Goal: Task Accomplishment & Management: Use online tool/utility

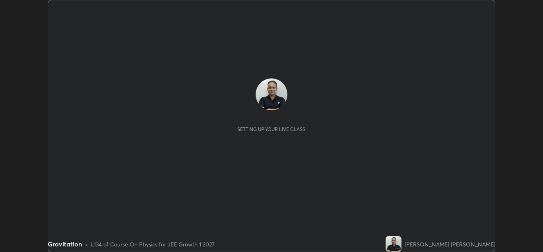
scroll to position [252, 543]
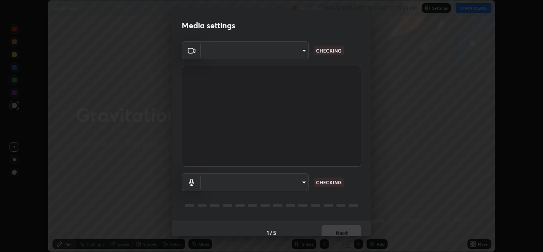
type input "a5fd4db2a2ff04be9e75800ceec395402009cfa99126b0c31c67d7c87717ec82"
click at [286, 184] on body "Erase all Gravitation Recording WAS SCHEDULED TO START AT 10:45 AM Settings STA…" at bounding box center [271, 126] width 543 height 252
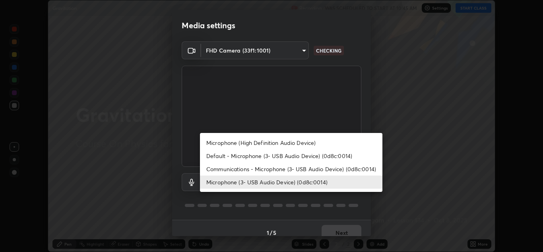
click at [320, 168] on li "Communications - Microphone (3- USB Audio Device) (0d8c:0014)" at bounding box center [291, 168] width 182 height 13
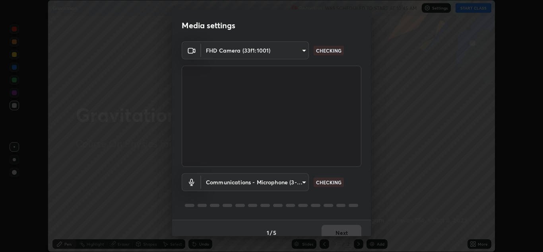
type input "communications"
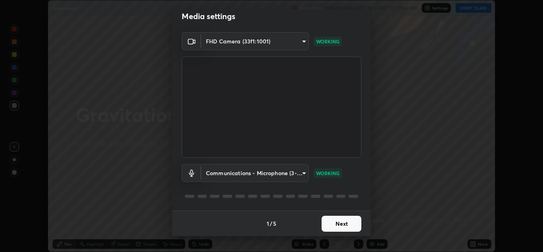
click at [336, 223] on button "Next" at bounding box center [341, 223] width 40 height 16
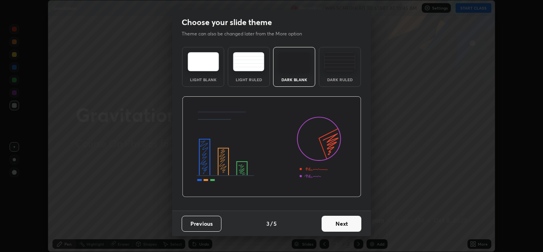
click at [335, 228] on button "Next" at bounding box center [341, 223] width 40 height 16
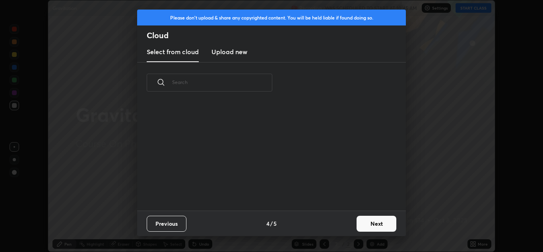
click at [335, 227] on div "Previous 4 / 5 Next" at bounding box center [271, 222] width 269 height 25
click at [377, 225] on button "Next" at bounding box center [376, 223] width 40 height 16
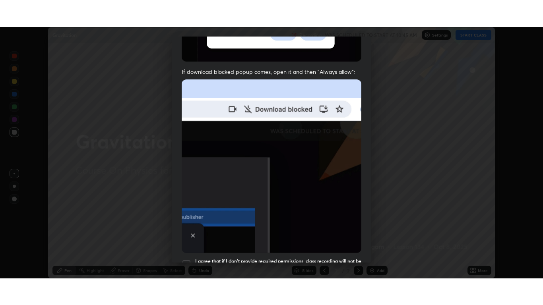
scroll to position [172, 0]
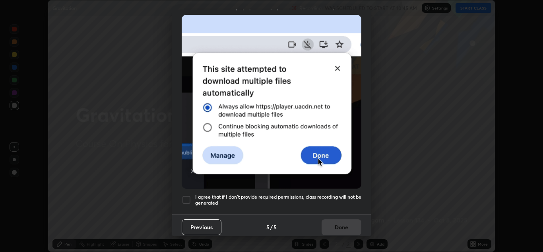
click at [187, 199] on div at bounding box center [187, 200] width 10 height 10
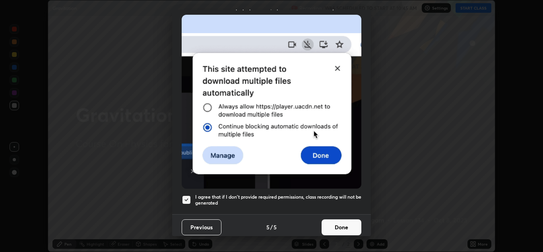
click at [335, 226] on button "Done" at bounding box center [341, 227] width 40 height 16
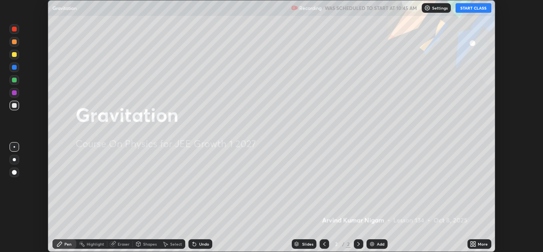
click at [472, 12] on button "START CLASS" at bounding box center [473, 8] width 36 height 10
click at [477, 243] on div "More" at bounding box center [479, 244] width 24 height 10
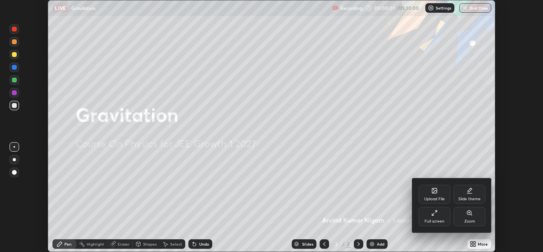
click at [428, 220] on div "Full screen" at bounding box center [434, 221] width 20 height 4
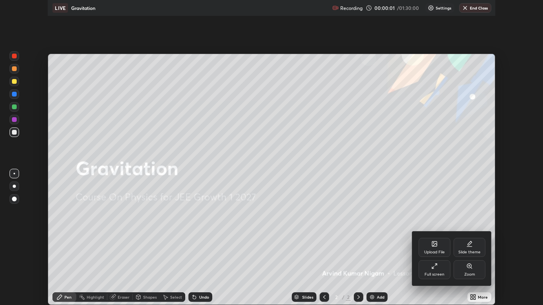
scroll to position [305, 543]
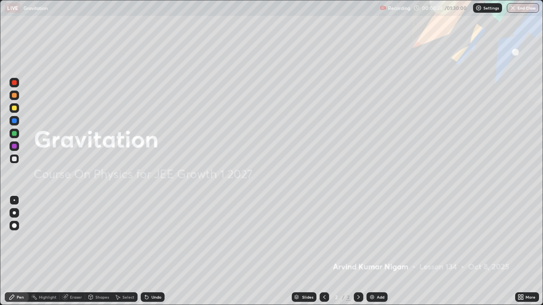
click at [377, 251] on div "Add" at bounding box center [381, 297] width 8 height 4
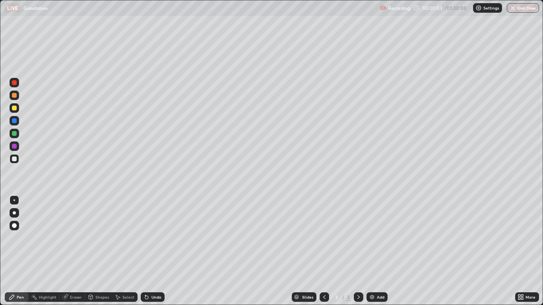
click at [151, 251] on div "Undo" at bounding box center [156, 297] width 10 height 4
click at [15, 159] on div at bounding box center [14, 159] width 5 height 5
click at [104, 251] on div "Shapes" at bounding box center [102, 297] width 14 height 4
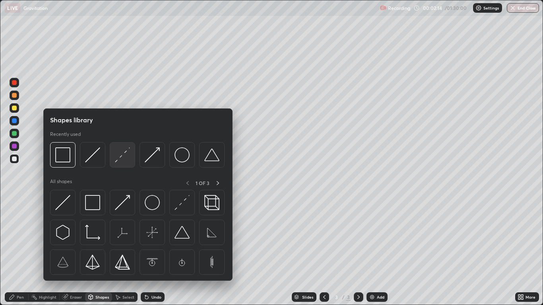
click at [126, 159] on img at bounding box center [122, 154] width 15 height 15
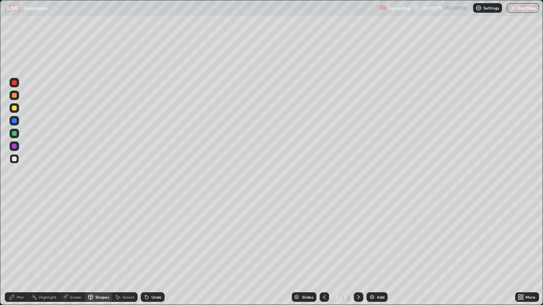
click at [17, 112] on div at bounding box center [15, 108] width 10 height 10
click at [19, 251] on div "Pen" at bounding box center [20, 297] width 7 height 4
click at [101, 251] on div "Shapes" at bounding box center [98, 297] width 27 height 10
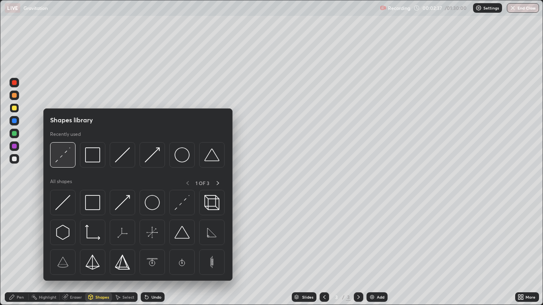
click at [64, 155] on img at bounding box center [62, 154] width 15 height 15
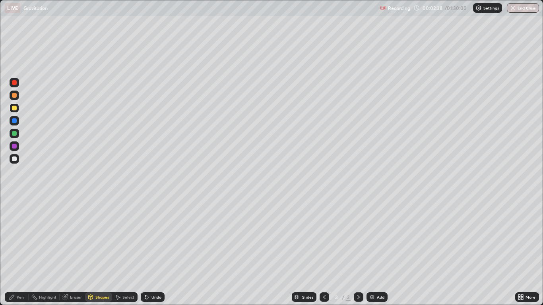
click at [16, 124] on div at bounding box center [15, 121] width 10 height 10
click at [19, 251] on div "Pen" at bounding box center [20, 297] width 7 height 4
click at [156, 251] on div "Undo" at bounding box center [153, 297] width 24 height 10
click at [153, 251] on div "Undo" at bounding box center [153, 297] width 24 height 10
click at [17, 158] on div at bounding box center [15, 159] width 10 height 10
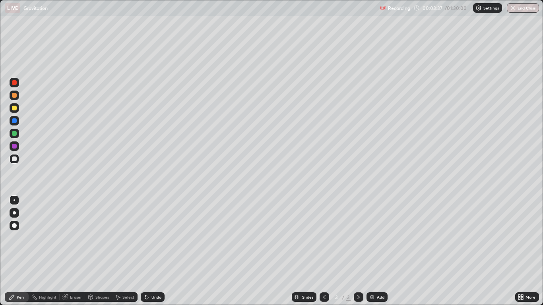
click at [151, 251] on div "Undo" at bounding box center [156, 297] width 10 height 4
click at [154, 251] on div "Undo" at bounding box center [153, 297] width 24 height 10
click at [159, 251] on div "Undo" at bounding box center [153, 297] width 24 height 10
click at [150, 251] on div "Undo" at bounding box center [153, 297] width 24 height 10
click at [123, 251] on div "Select" at bounding box center [128, 297] width 12 height 4
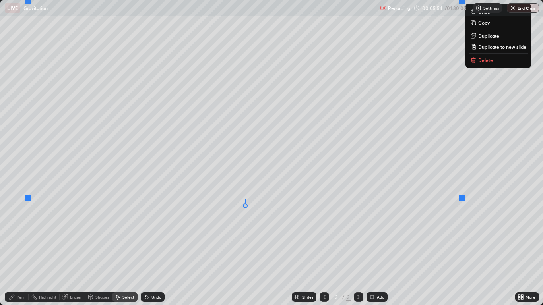
click at [24, 251] on div "Pen" at bounding box center [20, 297] width 7 height 4
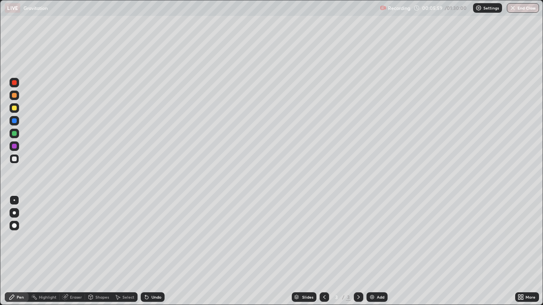
click at [12, 108] on div at bounding box center [14, 108] width 5 height 5
click at [151, 251] on div "Undo" at bounding box center [156, 297] width 10 height 4
click at [379, 251] on div "Add" at bounding box center [381, 297] width 8 height 4
click at [325, 251] on icon at bounding box center [324, 297] width 6 height 6
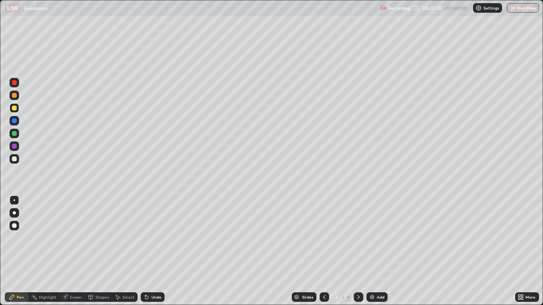
click at [348, 251] on div "4" at bounding box center [348, 297] width 5 height 7
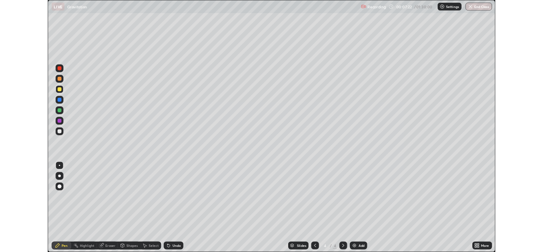
scroll to position [0, 0]
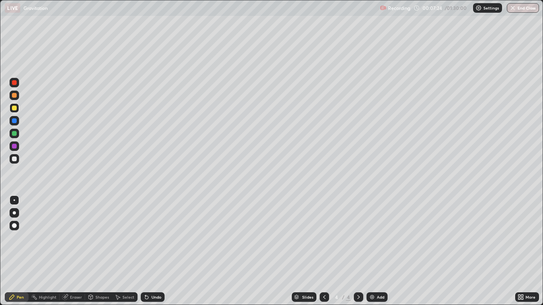
click at [15, 159] on div at bounding box center [14, 159] width 5 height 5
click at [99, 251] on div "Shapes" at bounding box center [102, 297] width 14 height 4
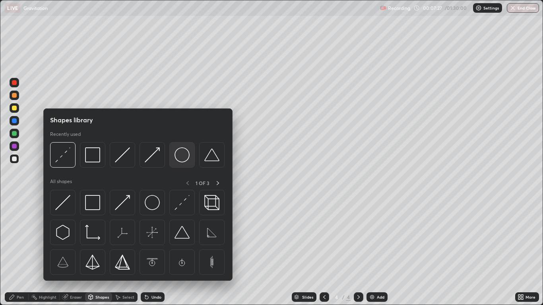
click at [179, 155] on img at bounding box center [181, 154] width 15 height 15
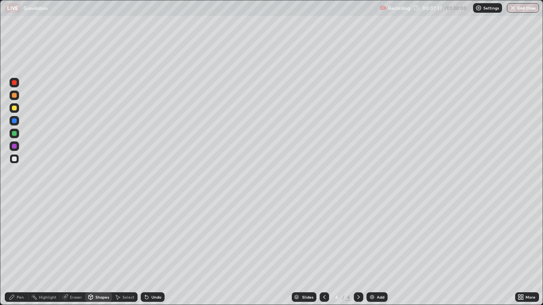
click at [98, 251] on div "Shapes" at bounding box center [102, 297] width 14 height 4
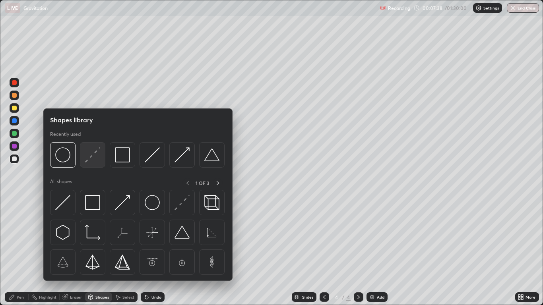
click at [87, 161] on img at bounding box center [92, 154] width 15 height 15
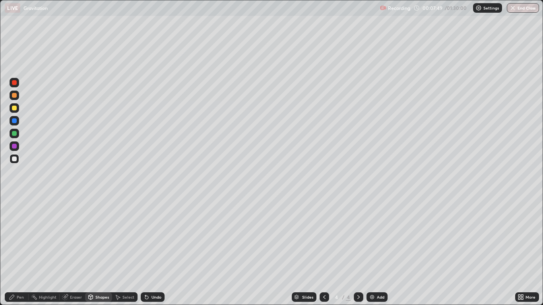
click at [14, 109] on div at bounding box center [14, 108] width 5 height 5
click at [151, 251] on div "Undo" at bounding box center [153, 297] width 24 height 10
click at [18, 251] on div "Pen" at bounding box center [20, 297] width 7 height 4
click at [147, 251] on icon at bounding box center [146, 297] width 3 height 3
click at [16, 159] on div at bounding box center [14, 159] width 5 height 5
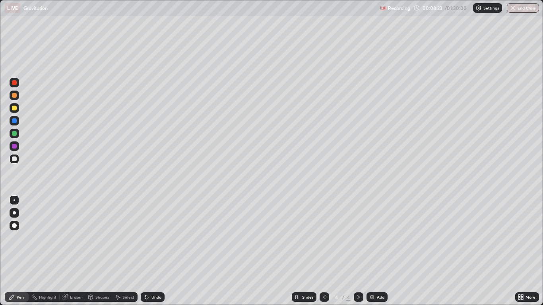
click at [98, 251] on div "Shapes" at bounding box center [102, 297] width 14 height 4
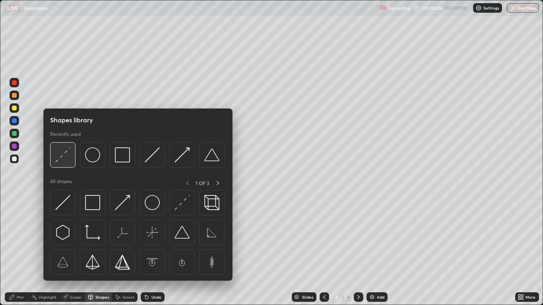
click at [58, 163] on div at bounding box center [62, 154] width 25 height 25
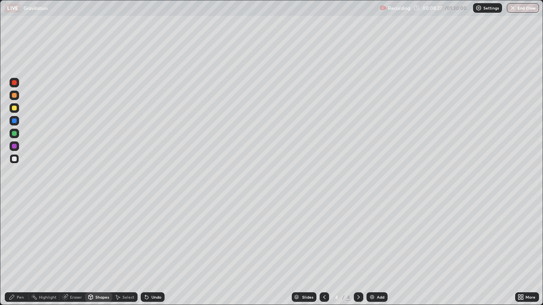
click at [69, 251] on div "Eraser" at bounding box center [72, 297] width 25 height 10
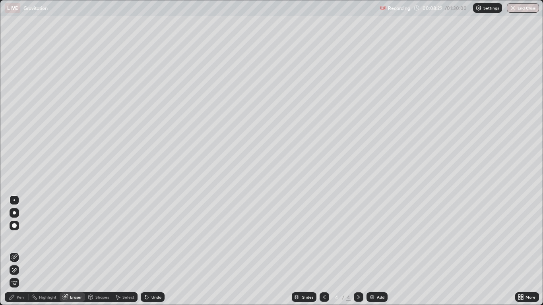
click at [20, 251] on div "Pen" at bounding box center [20, 297] width 7 height 4
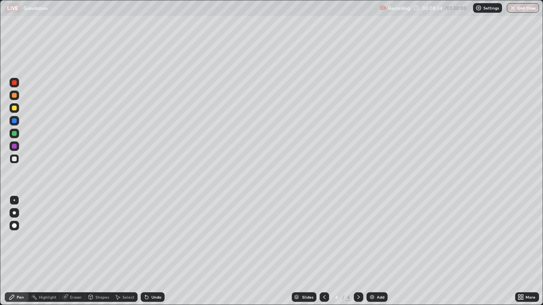
click at [15, 121] on div at bounding box center [14, 120] width 5 height 5
click at [14, 213] on div at bounding box center [14, 212] width 3 height 3
click at [14, 161] on div at bounding box center [14, 159] width 5 height 5
click at [17, 120] on div at bounding box center [15, 121] width 10 height 10
click at [15, 159] on div at bounding box center [14, 159] width 5 height 5
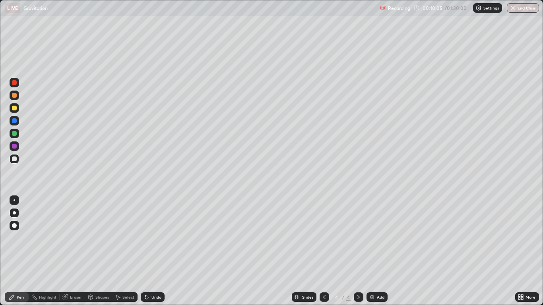
click at [15, 159] on div at bounding box center [14, 159] width 5 height 5
click at [76, 251] on div "Eraser" at bounding box center [76, 297] width 12 height 4
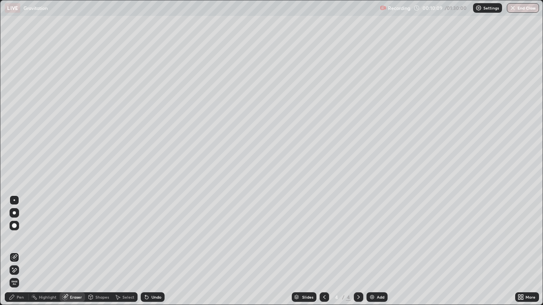
click at [20, 251] on div "Pen" at bounding box center [20, 297] width 7 height 4
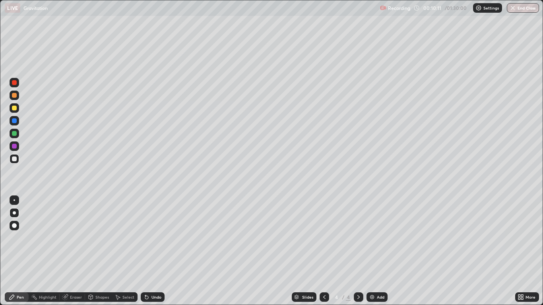
click at [145, 251] on icon at bounding box center [145, 295] width 1 height 1
click at [14, 200] on div at bounding box center [15, 200] width 2 height 2
click at [152, 251] on div "Undo" at bounding box center [153, 297] width 24 height 10
click at [372, 251] on img at bounding box center [372, 297] width 6 height 6
click at [98, 251] on div "Shapes" at bounding box center [98, 297] width 27 height 10
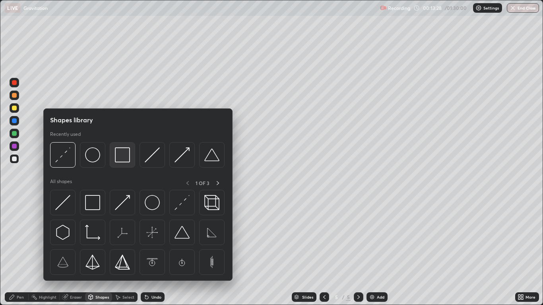
click at [122, 155] on img at bounding box center [122, 154] width 15 height 15
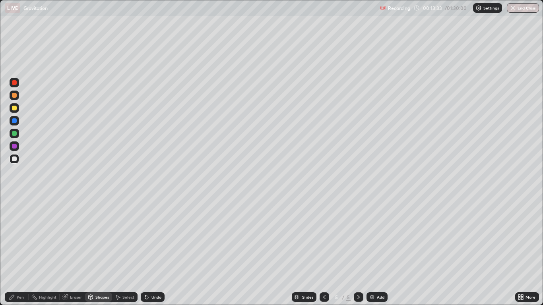
click at [24, 251] on div "Pen" at bounding box center [20, 297] width 7 height 4
click at [93, 251] on icon at bounding box center [91, 297] width 4 height 5
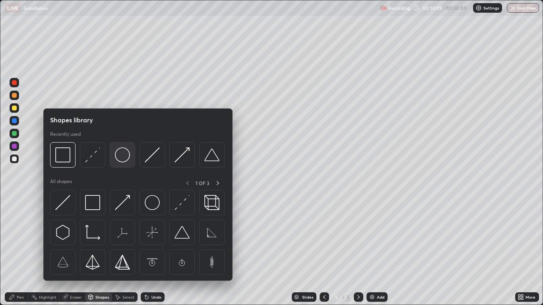
click at [119, 159] on img at bounding box center [122, 154] width 15 height 15
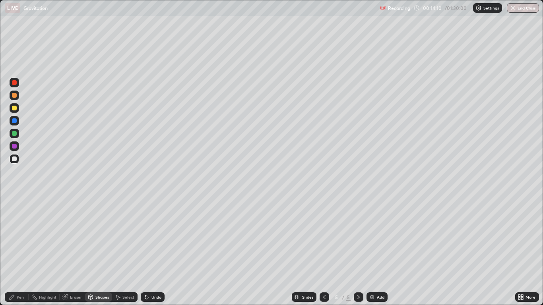
click at [99, 251] on div "Shapes" at bounding box center [102, 297] width 14 height 4
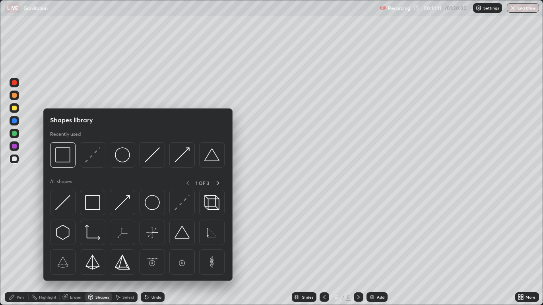
click at [87, 161] on img at bounding box center [92, 154] width 15 height 15
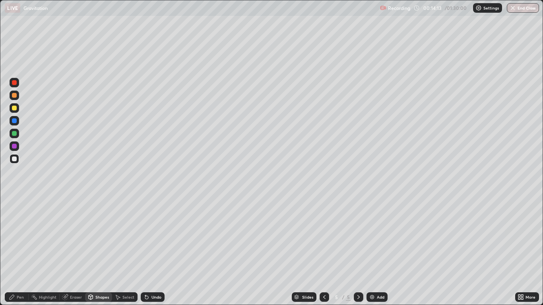
click at [97, 251] on div "Shapes" at bounding box center [102, 297] width 14 height 4
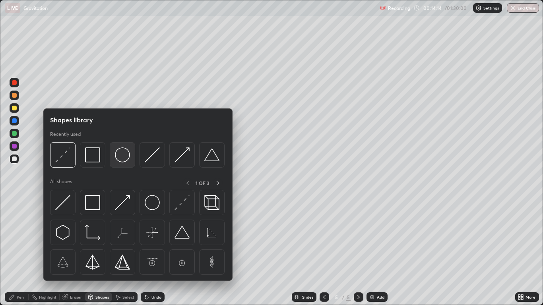
click at [119, 159] on img at bounding box center [122, 154] width 15 height 15
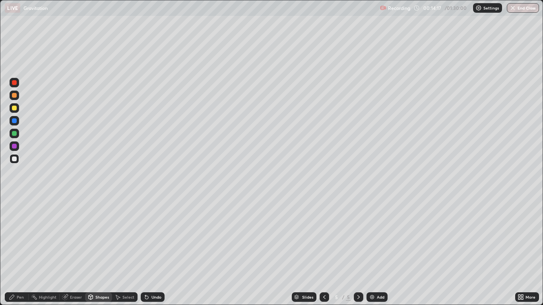
click at [95, 251] on div "Shapes" at bounding box center [102, 297] width 14 height 4
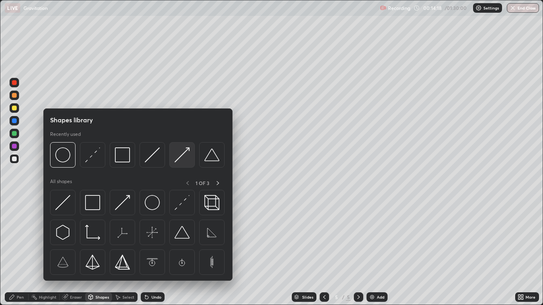
click at [174, 163] on div at bounding box center [181, 154] width 25 height 25
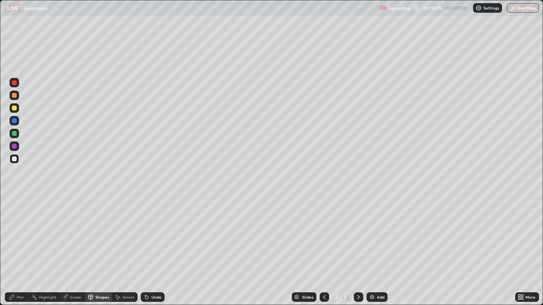
click at [15, 109] on div at bounding box center [14, 108] width 5 height 5
click at [18, 251] on div "Pen" at bounding box center [20, 297] width 7 height 4
click at [95, 251] on div "Shapes" at bounding box center [98, 297] width 27 height 10
click at [129, 251] on div "Select" at bounding box center [128, 297] width 12 height 4
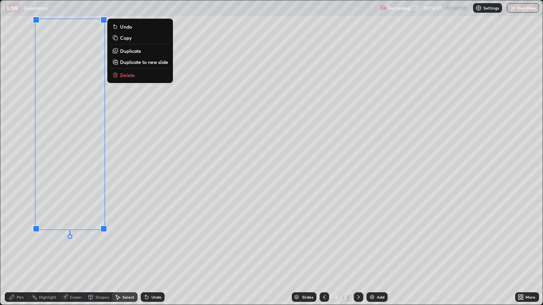
click at [136, 61] on p "Duplicate to new slide" at bounding box center [144, 62] width 48 height 6
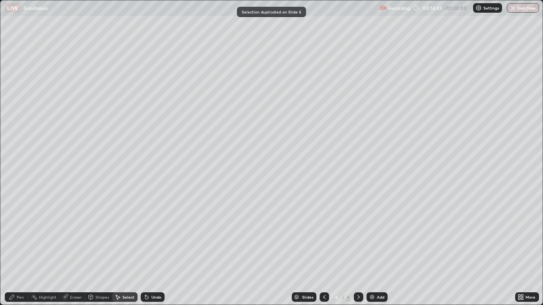
click at [321, 251] on icon at bounding box center [324, 297] width 6 height 6
click at [523, 251] on icon at bounding box center [522, 296] width 2 height 2
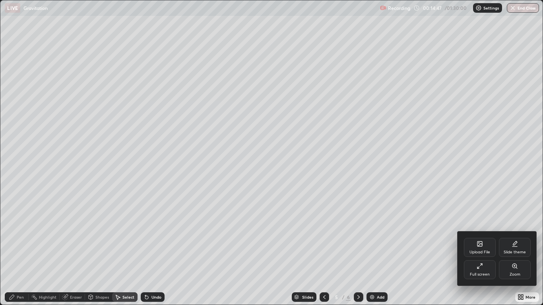
click at [486, 251] on div "Full screen" at bounding box center [480, 275] width 20 height 4
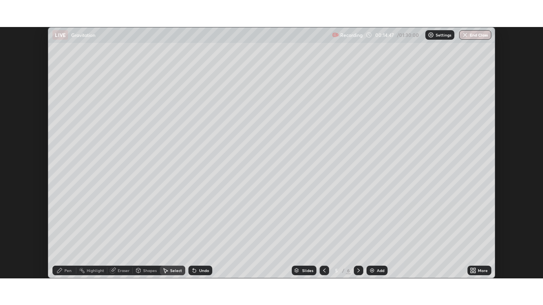
scroll to position [39485, 39193]
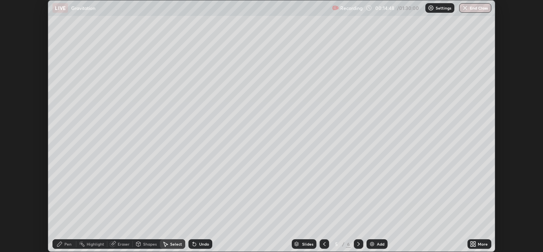
click at [474, 245] on icon at bounding box center [474, 245] width 2 height 2
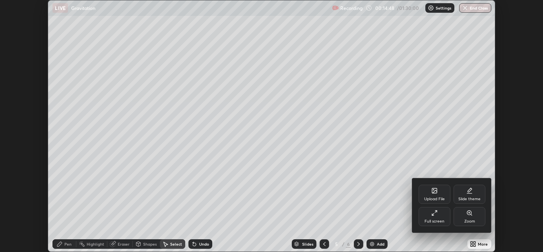
click at [436, 218] on div "Full screen" at bounding box center [434, 216] width 32 height 19
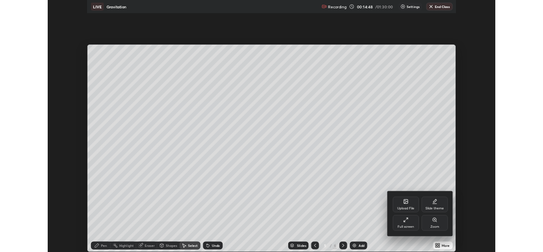
scroll to position [305, 543]
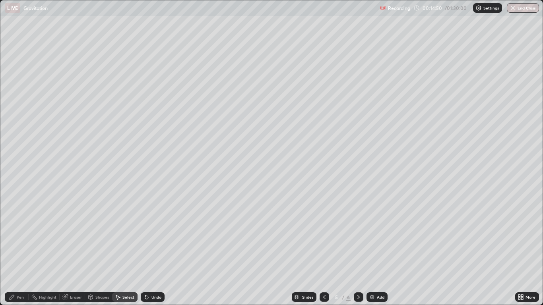
click at [25, 251] on div "Pen" at bounding box center [17, 297] width 24 height 10
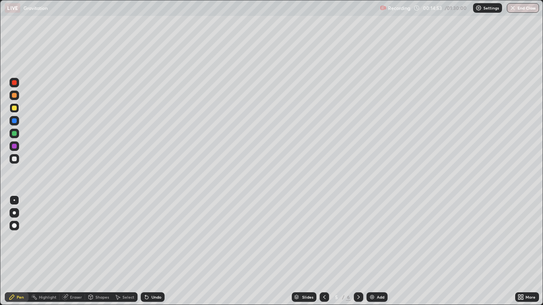
click at [104, 251] on div "Shapes" at bounding box center [102, 297] width 14 height 4
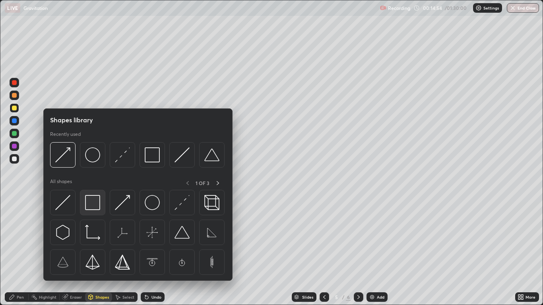
click at [90, 200] on img at bounding box center [92, 202] width 15 height 15
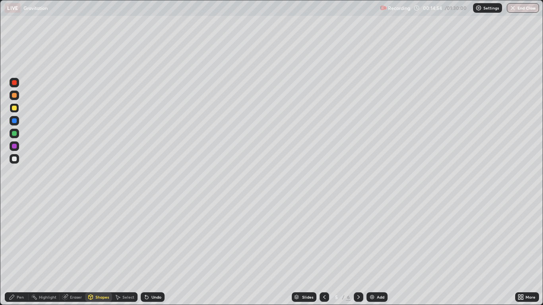
click at [14, 155] on div at bounding box center [15, 159] width 10 height 10
click at [151, 251] on div "Undo" at bounding box center [156, 297] width 10 height 4
click at [19, 251] on div "Pen" at bounding box center [20, 297] width 7 height 4
click at [96, 251] on div "Shapes" at bounding box center [102, 297] width 14 height 4
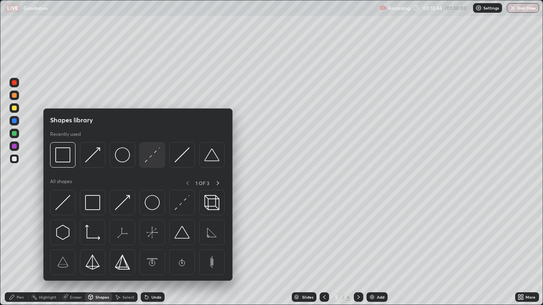
click at [152, 160] on img at bounding box center [152, 154] width 15 height 15
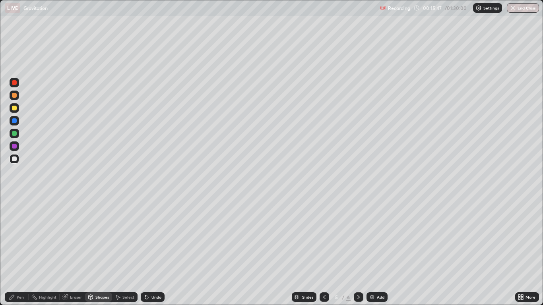
click at [19, 251] on div "Pen" at bounding box center [20, 297] width 7 height 4
click at [323, 251] on icon at bounding box center [324, 297] width 2 height 4
click at [324, 251] on icon at bounding box center [324, 297] width 6 height 6
click at [358, 251] on icon at bounding box center [358, 297] width 6 height 6
click at [357, 251] on div at bounding box center [359, 297] width 10 height 10
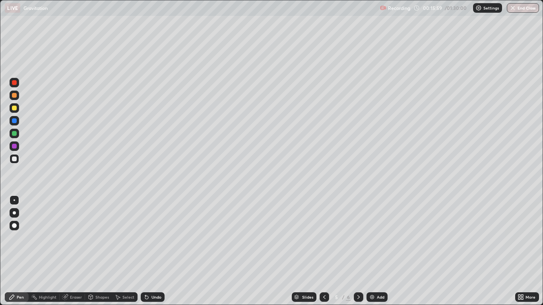
click at [356, 251] on div at bounding box center [359, 297] width 10 height 10
click at [323, 251] on icon at bounding box center [324, 297] width 6 height 6
click at [17, 122] on div at bounding box center [15, 121] width 10 height 10
click at [105, 251] on div "Shapes" at bounding box center [102, 297] width 14 height 4
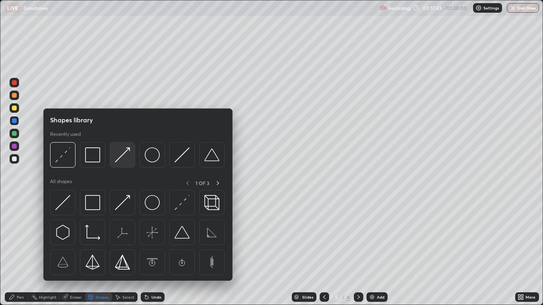
click at [115, 161] on img at bounding box center [122, 154] width 15 height 15
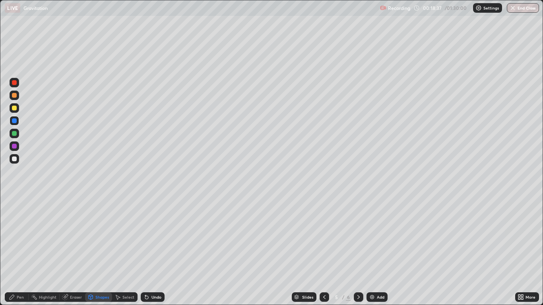
click at [379, 251] on div "Add" at bounding box center [381, 297] width 8 height 4
click at [97, 251] on div "Shapes" at bounding box center [102, 297] width 14 height 4
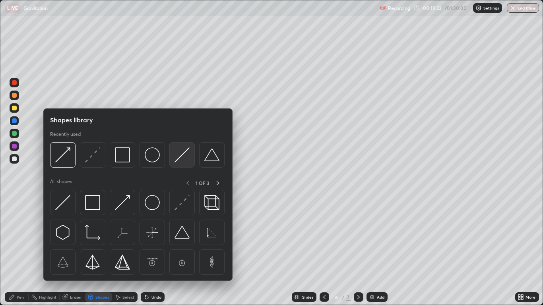
click at [174, 163] on div at bounding box center [181, 154] width 25 height 25
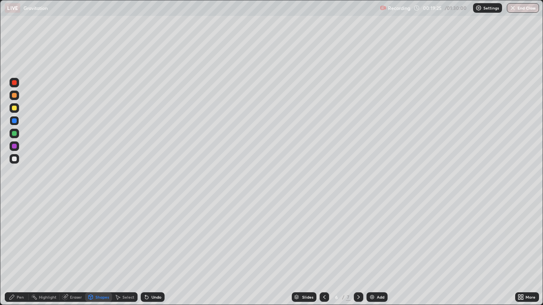
click at [17, 161] on div at bounding box center [15, 159] width 10 height 10
click at [20, 251] on div "Pen" at bounding box center [17, 297] width 24 height 10
click at [14, 213] on div at bounding box center [14, 212] width 3 height 3
click at [15, 109] on div at bounding box center [14, 108] width 5 height 5
click at [103, 251] on div "Shapes" at bounding box center [102, 297] width 14 height 4
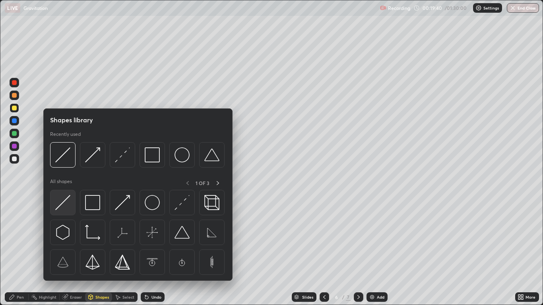
click at [65, 202] on img at bounding box center [62, 202] width 15 height 15
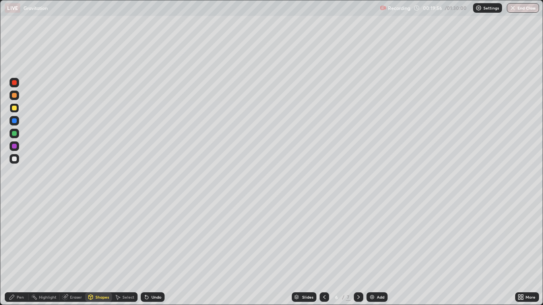
click at [23, 251] on div "Pen" at bounding box center [20, 297] width 7 height 4
click at [14, 213] on div at bounding box center [14, 212] width 3 height 3
click at [14, 200] on div at bounding box center [15, 200] width 2 height 2
click at [15, 158] on div at bounding box center [14, 159] width 5 height 5
click at [16, 121] on div at bounding box center [14, 120] width 5 height 5
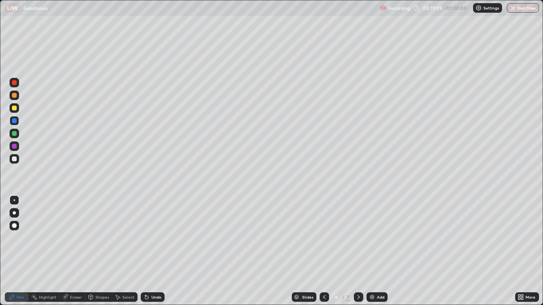
click at [105, 251] on div "Shapes" at bounding box center [102, 297] width 14 height 4
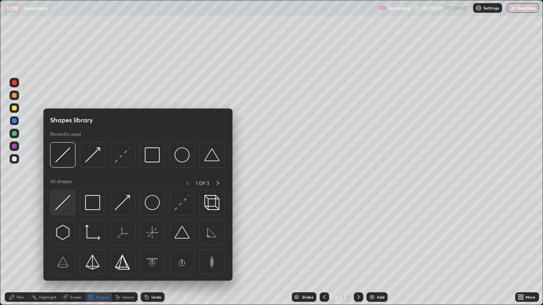
click at [65, 205] on img at bounding box center [62, 202] width 15 height 15
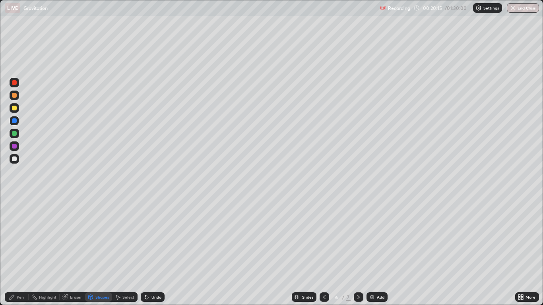
click at [152, 251] on div "Undo" at bounding box center [156, 297] width 10 height 4
click at [324, 251] on icon at bounding box center [324, 297] width 6 height 6
click at [374, 251] on img at bounding box center [372, 297] width 6 height 6
click at [19, 251] on div "Pen" at bounding box center [20, 297] width 7 height 4
click at [15, 161] on div at bounding box center [14, 159] width 5 height 5
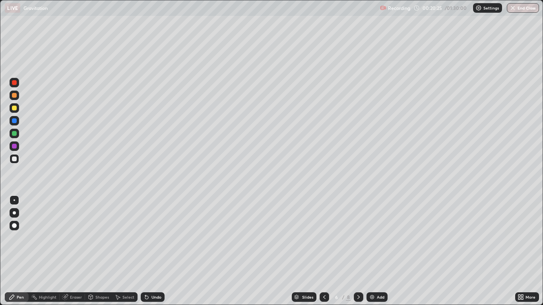
click at [95, 251] on div "Shapes" at bounding box center [102, 297] width 14 height 4
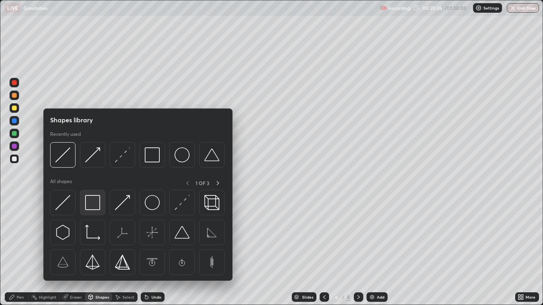
click at [92, 203] on img at bounding box center [92, 202] width 15 height 15
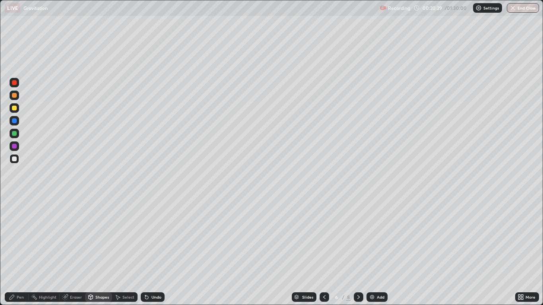
click at [20, 251] on div "Pen" at bounding box center [20, 297] width 7 height 4
click at [98, 251] on div "Shapes" at bounding box center [102, 297] width 14 height 4
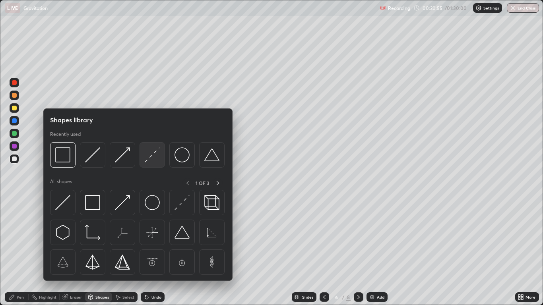
click at [147, 163] on div at bounding box center [151, 154] width 25 height 25
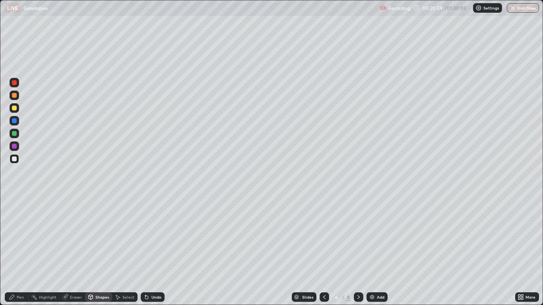
click at [19, 251] on div "Pen" at bounding box center [17, 297] width 24 height 10
click at [152, 251] on div "Undo" at bounding box center [156, 297] width 10 height 4
click at [157, 251] on div "Undo" at bounding box center [156, 297] width 10 height 4
click at [359, 251] on icon at bounding box center [358, 297] width 2 height 4
click at [16, 160] on div at bounding box center [14, 159] width 5 height 5
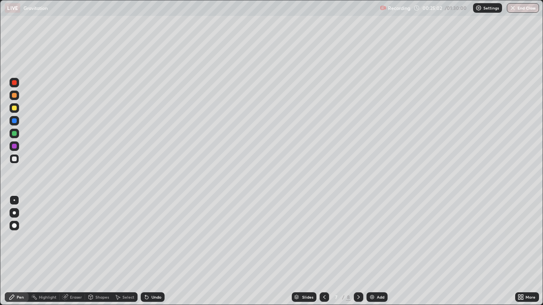
click at [96, 251] on div "Shapes" at bounding box center [102, 297] width 14 height 4
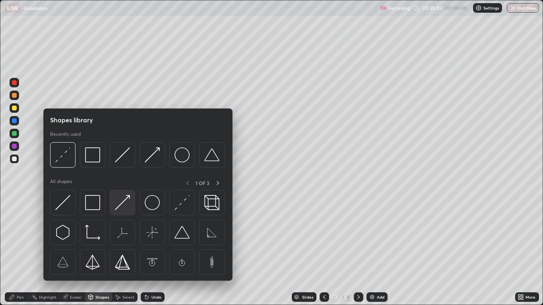
click at [115, 207] on img at bounding box center [122, 202] width 15 height 15
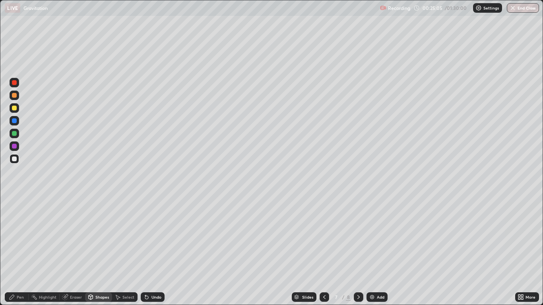
click at [20, 251] on div "Pen" at bounding box center [20, 297] width 7 height 4
click at [96, 251] on div "Shapes" at bounding box center [102, 297] width 14 height 4
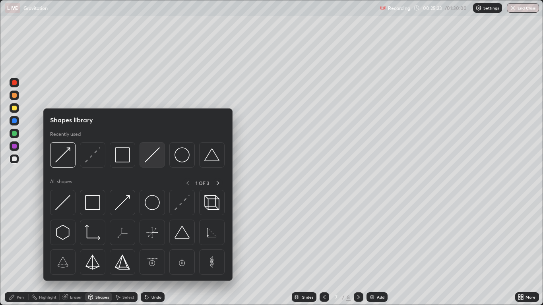
click at [146, 163] on div at bounding box center [151, 154] width 25 height 25
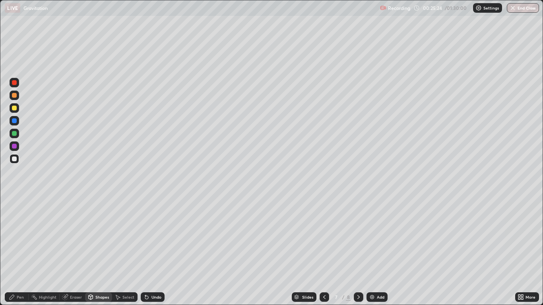
click at [14, 122] on div at bounding box center [14, 120] width 5 height 5
click at [151, 251] on div "Undo" at bounding box center [156, 297] width 10 height 4
click at [64, 251] on icon at bounding box center [64, 297] width 5 height 5
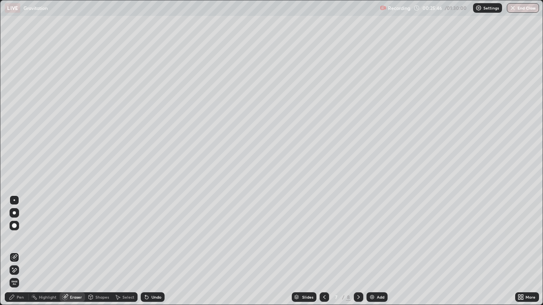
click at [23, 251] on div "Pen" at bounding box center [20, 297] width 7 height 4
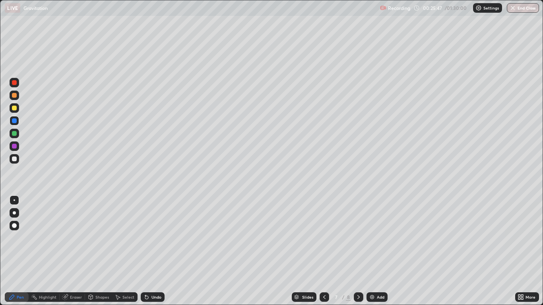
click at [16, 158] on div at bounding box center [14, 159] width 5 height 5
click at [95, 251] on div "Shapes" at bounding box center [98, 297] width 27 height 10
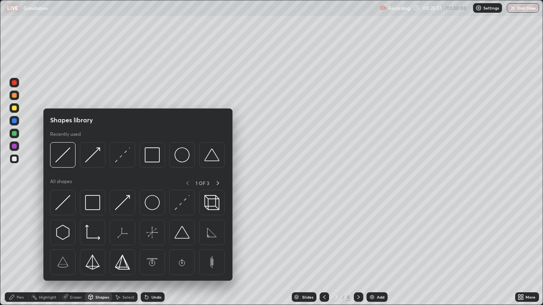
click at [19, 251] on div "Pen" at bounding box center [20, 297] width 7 height 4
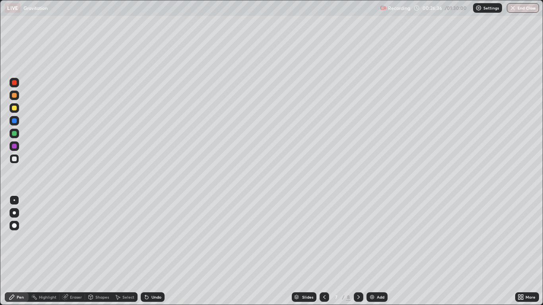
click at [18, 134] on div at bounding box center [15, 134] width 10 height 10
click at [100, 251] on div "Shapes" at bounding box center [102, 297] width 14 height 4
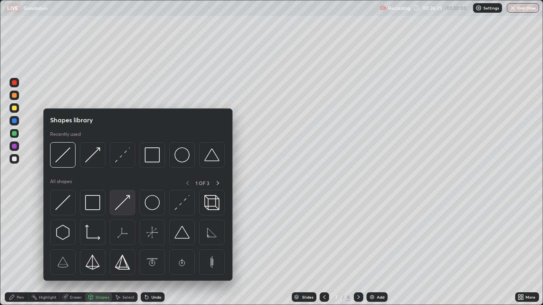
click at [118, 204] on img at bounding box center [122, 202] width 15 height 15
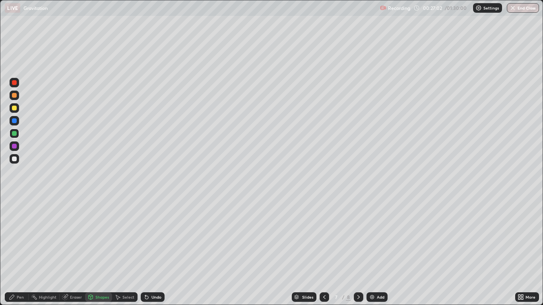
click at [19, 251] on div "Pen" at bounding box center [17, 297] width 24 height 10
click at [15, 160] on div at bounding box center [14, 159] width 5 height 5
click at [67, 251] on icon at bounding box center [66, 296] width 4 height 4
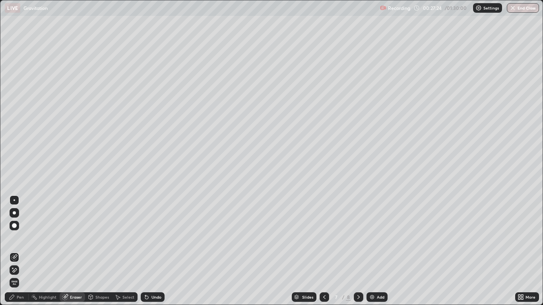
click at [17, 251] on div "Pen" at bounding box center [20, 297] width 7 height 4
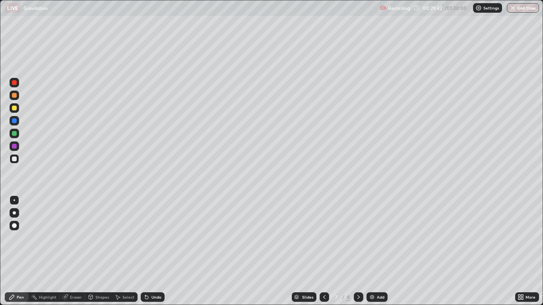
click at [358, 251] on icon at bounding box center [358, 297] width 6 height 6
click at [125, 251] on div "Select" at bounding box center [128, 297] width 12 height 4
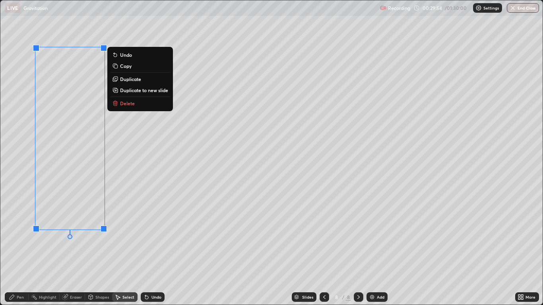
click at [131, 65] on p "Copy" at bounding box center [126, 66] width 12 height 6
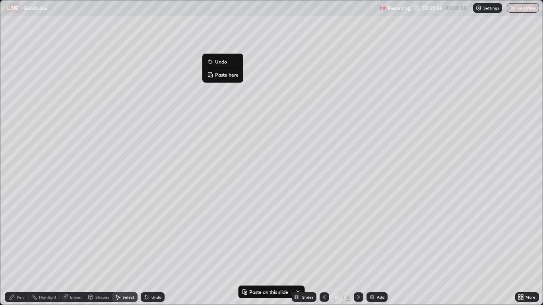
click at [215, 74] on button "Paste here" at bounding box center [222, 75] width 35 height 10
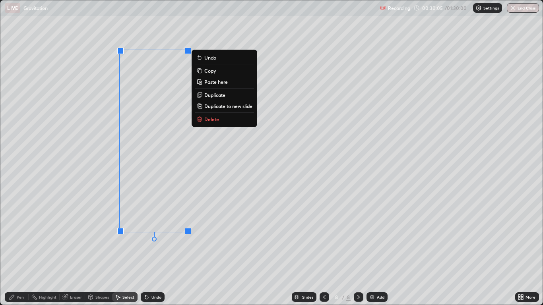
click at [183, 251] on div "0 ° Undo Copy Paste here Duplicate Duplicate to new slide Delete" at bounding box center [271, 152] width 542 height 304
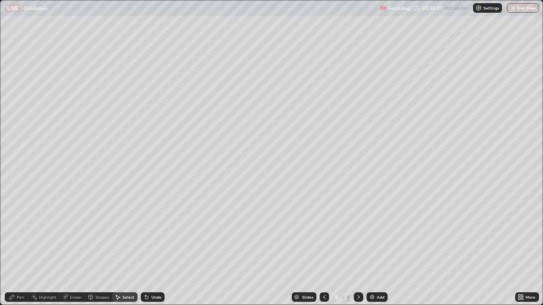
click at [69, 251] on div "Eraser" at bounding box center [72, 297] width 25 height 10
click at [23, 251] on div "Pen" at bounding box center [17, 297] width 24 height 10
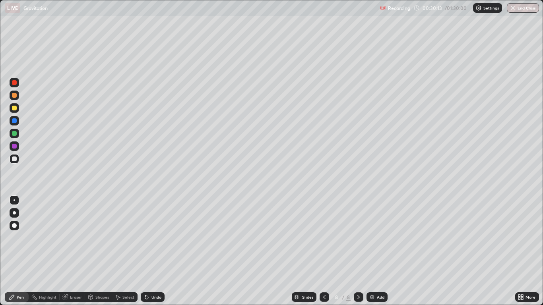
click at [13, 159] on div at bounding box center [14, 159] width 5 height 5
click at [16, 158] on div at bounding box center [14, 159] width 5 height 5
click at [95, 251] on div "Shapes" at bounding box center [102, 297] width 14 height 4
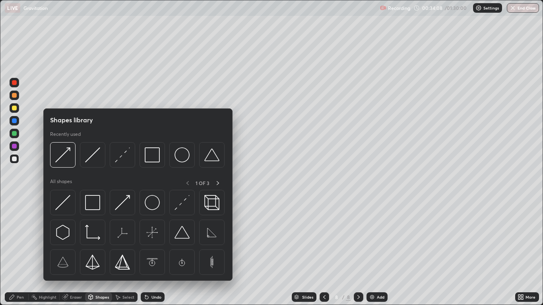
click at [114, 163] on div at bounding box center [122, 154] width 25 height 25
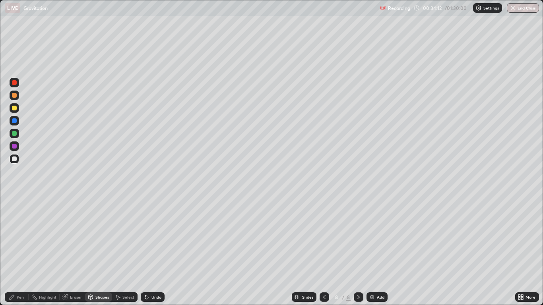
click at [19, 251] on div "Pen" at bounding box center [20, 297] width 7 height 4
click at [14, 125] on div at bounding box center [15, 121] width 10 height 10
click at [14, 159] on div at bounding box center [14, 159] width 5 height 5
click at [14, 108] on div at bounding box center [14, 108] width 5 height 5
click at [15, 122] on div at bounding box center [14, 120] width 5 height 5
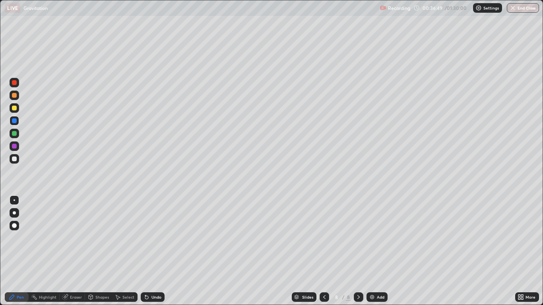
click at [324, 251] on icon at bounding box center [324, 297] width 6 height 6
click at [375, 251] on div "Add" at bounding box center [376, 297] width 21 height 10
click at [15, 160] on div at bounding box center [14, 159] width 5 height 5
click at [361, 251] on div at bounding box center [359, 297] width 10 height 16
click at [103, 251] on div "Shapes" at bounding box center [102, 297] width 14 height 4
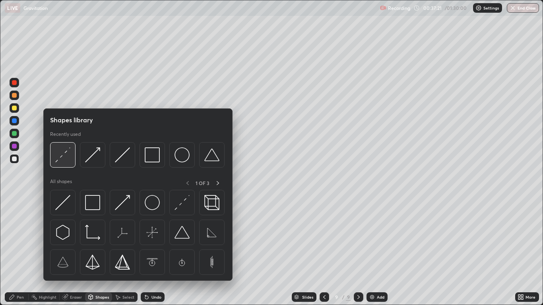
click at [70, 163] on div at bounding box center [62, 154] width 25 height 25
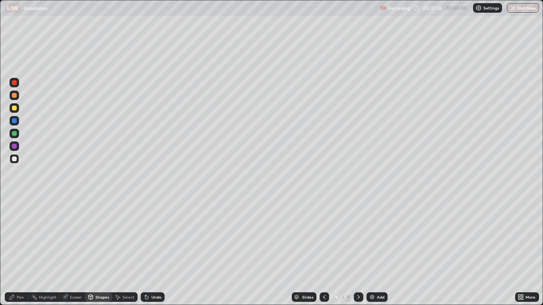
click at [19, 251] on div "Pen" at bounding box center [17, 297] width 24 height 10
click at [376, 251] on div "Add" at bounding box center [376, 297] width 21 height 10
click at [323, 251] on icon at bounding box center [324, 297] width 6 height 6
click at [358, 251] on icon at bounding box center [359, 297] width 6 height 6
click at [324, 251] on icon at bounding box center [324, 297] width 6 height 6
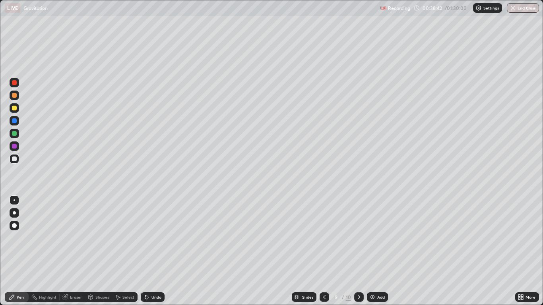
click at [358, 251] on icon at bounding box center [359, 297] width 6 height 6
click at [16, 159] on div at bounding box center [14, 159] width 5 height 5
click at [325, 251] on div at bounding box center [324, 297] width 10 height 10
click at [357, 251] on icon at bounding box center [359, 297] width 6 height 6
click at [374, 251] on img at bounding box center [372, 297] width 6 height 6
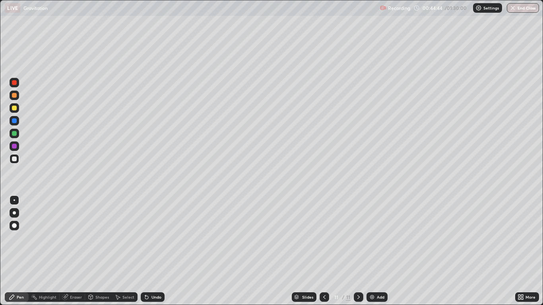
click at [15, 159] on div at bounding box center [14, 159] width 5 height 5
click at [324, 251] on icon at bounding box center [324, 297] width 6 height 6
click at [358, 251] on icon at bounding box center [358, 297] width 6 height 6
click at [329, 251] on div at bounding box center [324, 297] width 10 height 10
click at [359, 251] on icon at bounding box center [358, 297] width 6 height 6
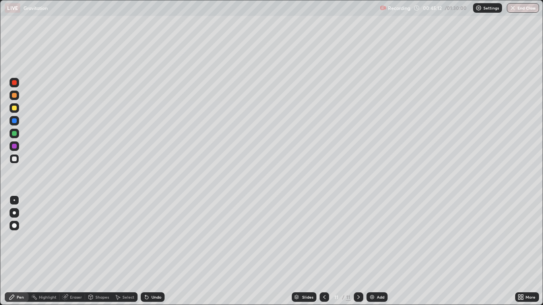
click at [324, 251] on icon at bounding box center [324, 297] width 6 height 6
click at [358, 251] on icon at bounding box center [358, 297] width 6 height 6
click at [15, 108] on div at bounding box center [14, 108] width 5 height 5
click at [13, 159] on div at bounding box center [14, 159] width 5 height 5
click at [153, 251] on div "Undo" at bounding box center [156, 297] width 10 height 4
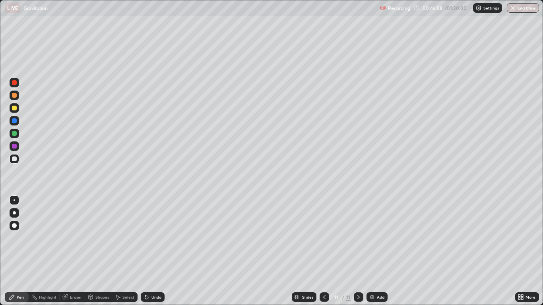
click at [12, 123] on div at bounding box center [14, 120] width 5 height 5
click at [16, 159] on div at bounding box center [14, 159] width 5 height 5
click at [127, 251] on div "Select" at bounding box center [128, 297] width 12 height 4
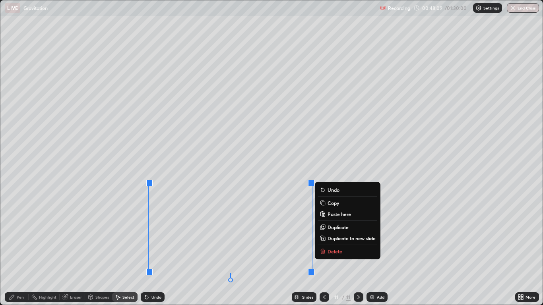
click at [330, 203] on p "Copy" at bounding box center [333, 203] width 12 height 6
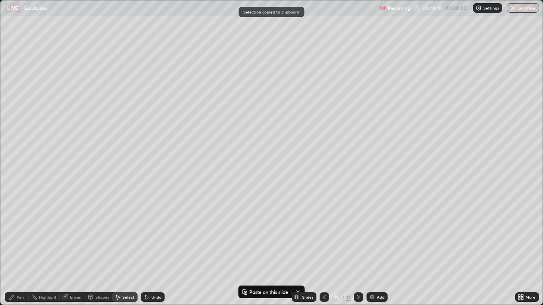
click at [372, 251] on img at bounding box center [372, 297] width 6 height 6
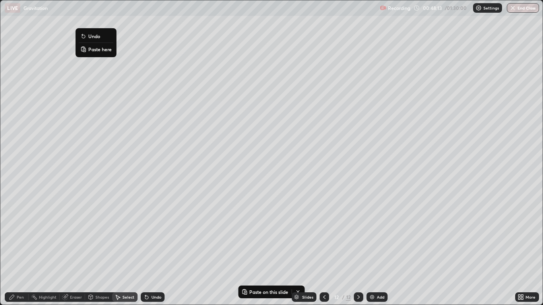
click at [94, 49] on p "Paste here" at bounding box center [99, 49] width 23 height 6
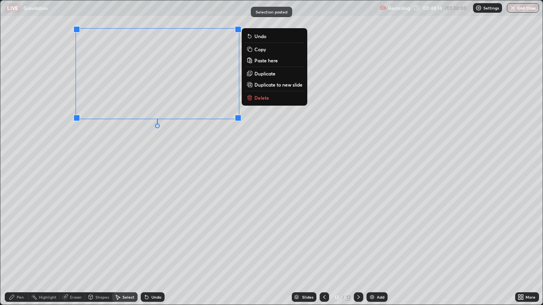
click at [48, 137] on div "0 ° Undo Copy Paste here Duplicate Duplicate to new slide Delete" at bounding box center [271, 152] width 542 height 304
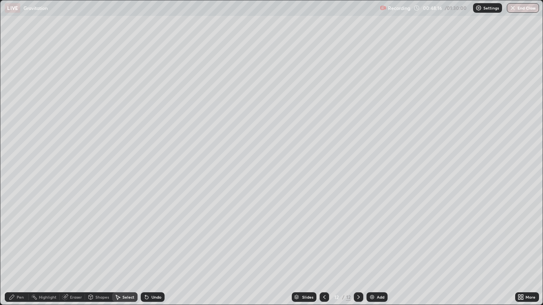
click at [20, 251] on div "Pen" at bounding box center [20, 297] width 7 height 4
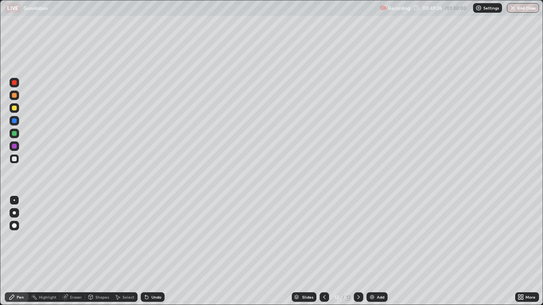
click at [323, 251] on icon at bounding box center [324, 297] width 2 height 4
click at [18, 109] on div at bounding box center [15, 108] width 10 height 10
click at [20, 124] on div at bounding box center [14, 120] width 13 height 13
click at [14, 124] on div at bounding box center [15, 121] width 10 height 10
click at [328, 251] on div at bounding box center [324, 297] width 10 height 10
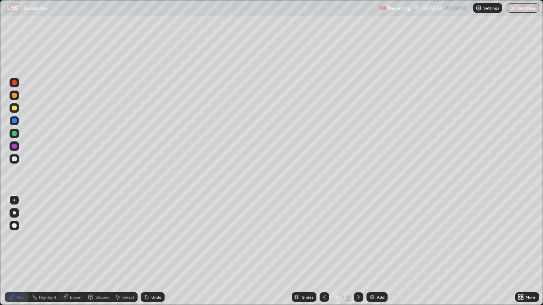
click at [358, 251] on icon at bounding box center [358, 297] width 6 height 6
click at [362, 251] on div at bounding box center [359, 297] width 10 height 10
click at [327, 251] on div at bounding box center [324, 297] width 10 height 10
click at [358, 251] on icon at bounding box center [358, 297] width 6 height 6
click at [324, 251] on icon at bounding box center [324, 297] width 6 height 6
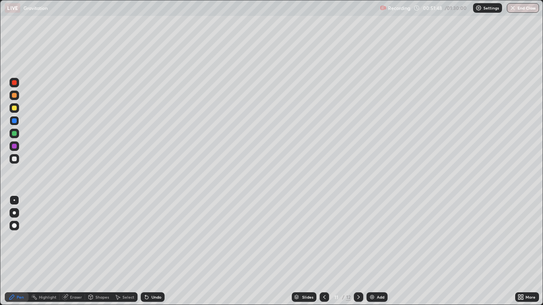
click at [327, 251] on div at bounding box center [324, 297] width 10 height 10
click at [328, 251] on div at bounding box center [324, 297] width 10 height 10
click at [127, 251] on div "Select" at bounding box center [128, 297] width 12 height 4
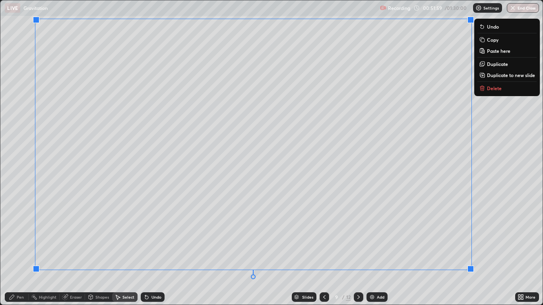
click at [215, 251] on div "0 ° Undo Copy Paste here Duplicate Duplicate to new slide Delete" at bounding box center [271, 152] width 542 height 304
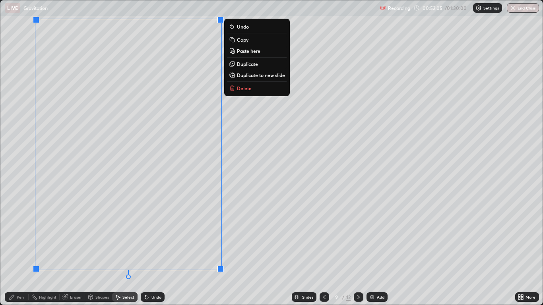
click at [242, 42] on p "Copy" at bounding box center [243, 40] width 12 height 6
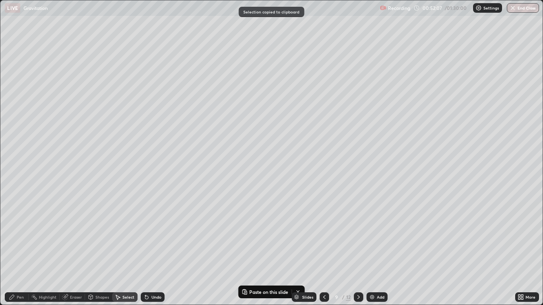
click at [358, 251] on icon at bounding box center [358, 297] width 6 height 6
click at [362, 251] on div at bounding box center [359, 297] width 10 height 10
click at [376, 251] on div "Add" at bounding box center [376, 297] width 21 height 10
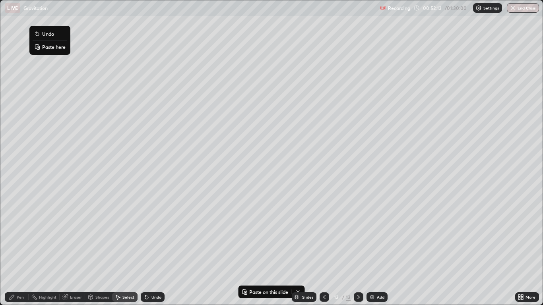
click at [47, 46] on p "Paste here" at bounding box center [53, 47] width 23 height 6
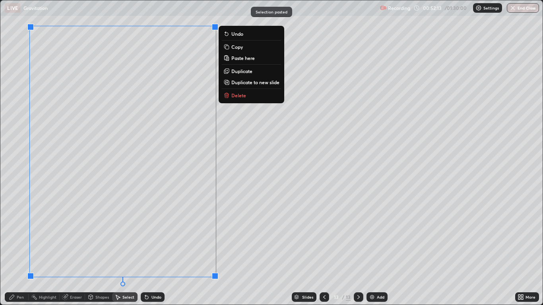
click at [15, 143] on div "Erase all" at bounding box center [14, 152] width 19 height 273
click at [245, 251] on div "0 ° Undo Copy Paste here Duplicate Duplicate to new slide Delete" at bounding box center [271, 152] width 542 height 304
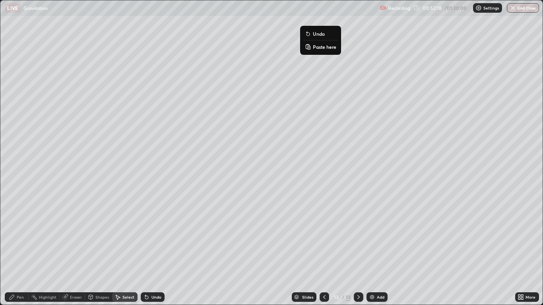
click at [314, 45] on p "Paste here" at bounding box center [324, 47] width 23 height 6
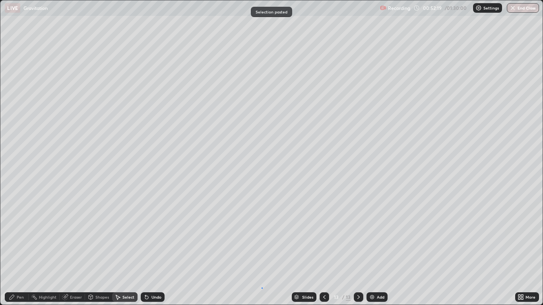
click at [261, 251] on div "0 ° Undo Copy Paste here Duplicate Duplicate to new slide Delete" at bounding box center [271, 152] width 542 height 304
click at [70, 251] on div "Eraser" at bounding box center [76, 297] width 12 height 4
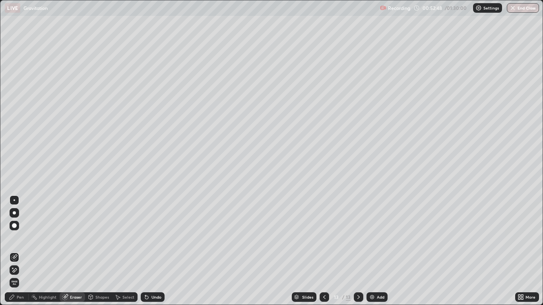
click at [19, 251] on div "Pen" at bounding box center [17, 297] width 24 height 10
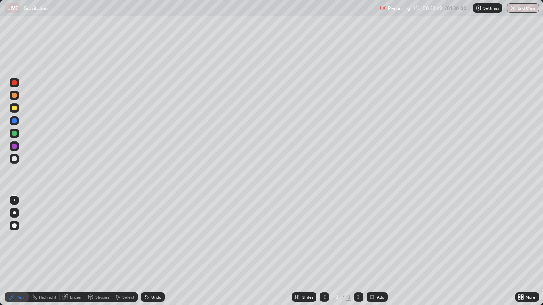
click at [16, 147] on div at bounding box center [14, 146] width 5 height 5
click at [16, 226] on div at bounding box center [14, 225] width 5 height 5
click at [101, 251] on div "Shapes" at bounding box center [102, 297] width 14 height 4
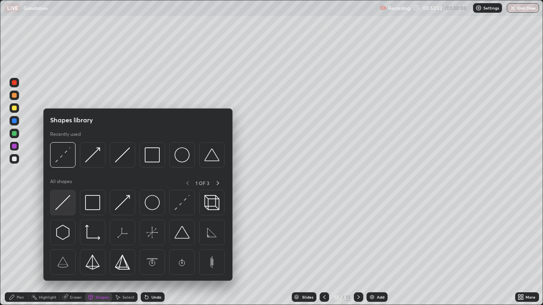
click at [62, 207] on img at bounding box center [62, 202] width 15 height 15
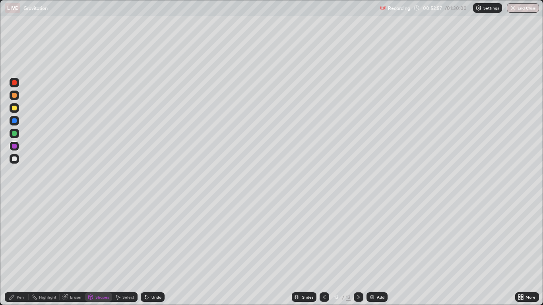
click at [19, 251] on div "Pen" at bounding box center [20, 297] width 7 height 4
click at [14, 200] on div at bounding box center [15, 200] width 2 height 2
click at [14, 161] on div at bounding box center [14, 159] width 5 height 5
click at [523, 251] on icon at bounding box center [522, 299] width 2 height 2
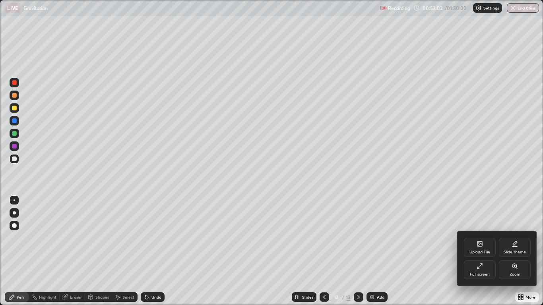
click at [483, 251] on div "Full screen" at bounding box center [480, 269] width 32 height 19
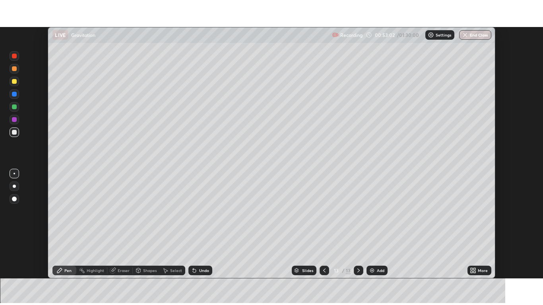
scroll to position [39485, 39193]
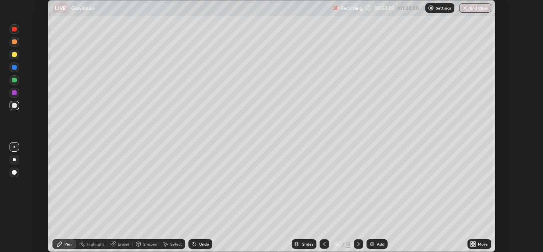
click at [474, 242] on icon at bounding box center [474, 242] width 2 height 2
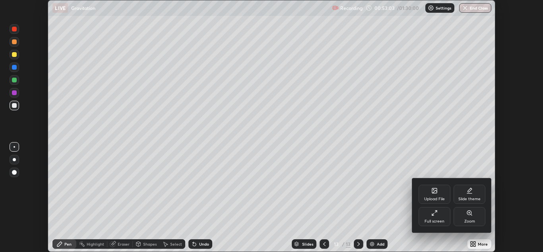
click at [443, 215] on div "Full screen" at bounding box center [434, 216] width 32 height 19
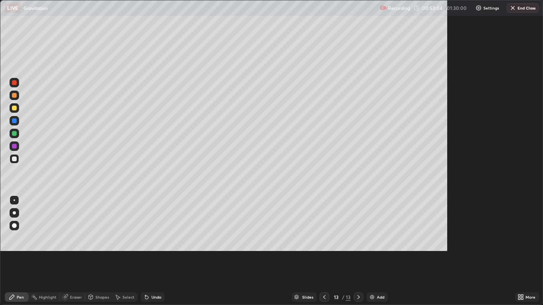
scroll to position [305, 543]
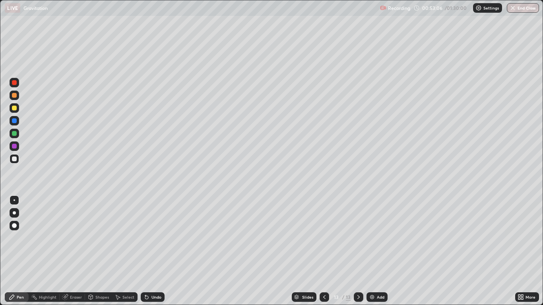
click at [17, 110] on div at bounding box center [15, 108] width 10 height 10
click at [323, 251] on icon at bounding box center [324, 297] width 6 height 6
click at [324, 251] on icon at bounding box center [324, 297] width 6 height 6
click at [358, 251] on icon at bounding box center [358, 297] width 6 height 6
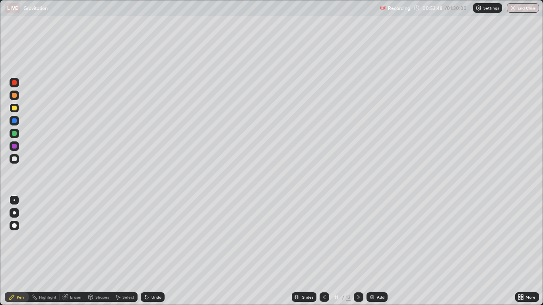
click at [356, 251] on div at bounding box center [359, 297] width 10 height 16
click at [358, 251] on icon at bounding box center [358, 297] width 6 height 6
click at [16, 159] on div at bounding box center [14, 159] width 5 height 5
click at [323, 251] on div at bounding box center [324, 297] width 10 height 10
click at [323, 251] on icon at bounding box center [324, 297] width 6 height 6
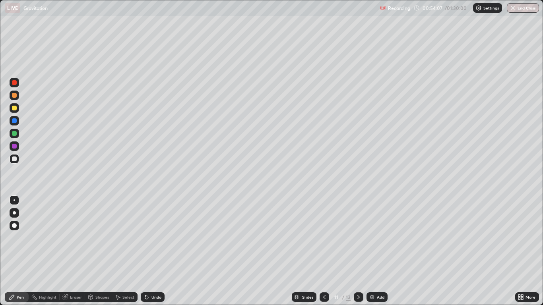
click at [326, 251] on icon at bounding box center [324, 297] width 6 height 6
click at [324, 251] on icon at bounding box center [324, 297] width 6 height 6
click at [323, 251] on icon at bounding box center [324, 297] width 2 height 4
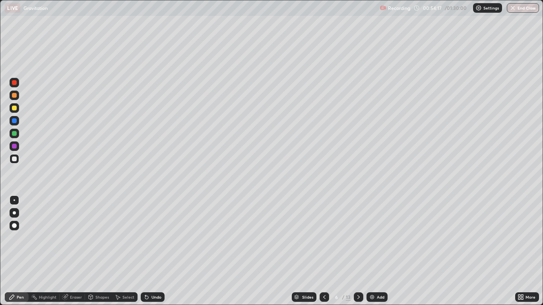
click at [324, 251] on icon at bounding box center [324, 297] width 6 height 6
click at [358, 251] on icon at bounding box center [358, 297] width 6 height 6
click at [355, 251] on div at bounding box center [359, 297] width 10 height 10
click at [354, 251] on div at bounding box center [359, 297] width 10 height 10
click at [355, 251] on div at bounding box center [359, 297] width 10 height 10
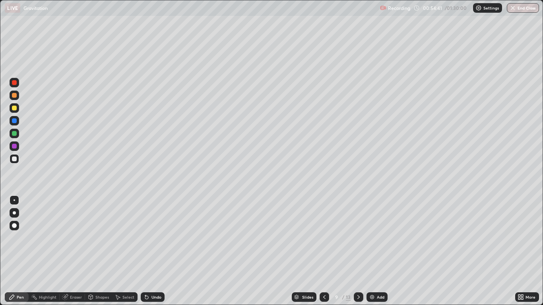
click at [357, 251] on icon at bounding box center [358, 297] width 6 height 6
click at [356, 251] on div at bounding box center [359, 297] width 10 height 16
click at [356, 251] on div at bounding box center [359, 297] width 10 height 10
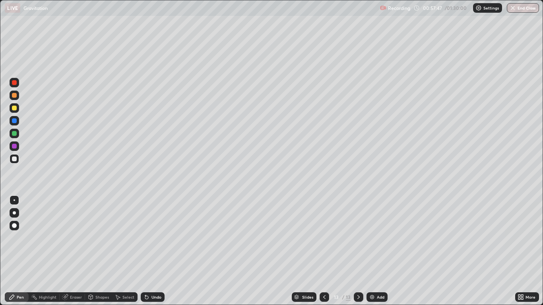
click at [378, 251] on div "Add" at bounding box center [381, 297] width 8 height 4
click at [14, 159] on div at bounding box center [14, 159] width 5 height 5
click at [152, 251] on div "Undo" at bounding box center [156, 297] width 10 height 4
click at [151, 251] on div "Undo" at bounding box center [156, 297] width 10 height 4
click at [149, 251] on div "Undo" at bounding box center [153, 297] width 24 height 10
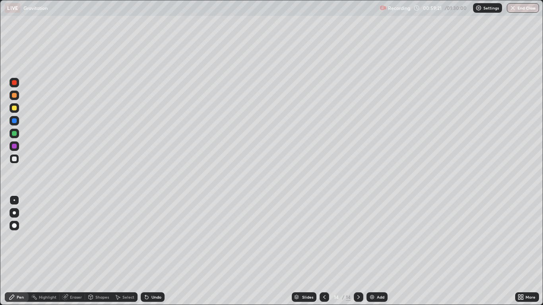
click at [145, 251] on icon at bounding box center [145, 295] width 1 height 1
click at [98, 251] on div "Shapes" at bounding box center [102, 297] width 14 height 4
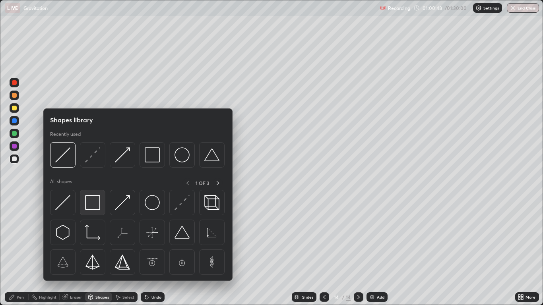
click at [97, 201] on img at bounding box center [92, 202] width 15 height 15
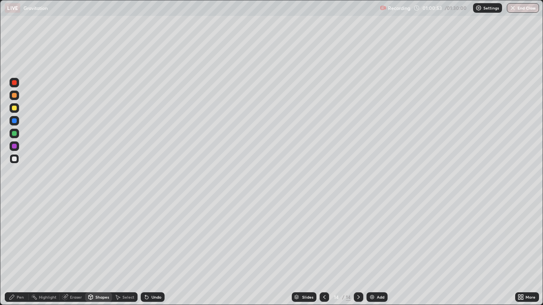
click at [94, 251] on div "Shapes" at bounding box center [98, 297] width 27 height 10
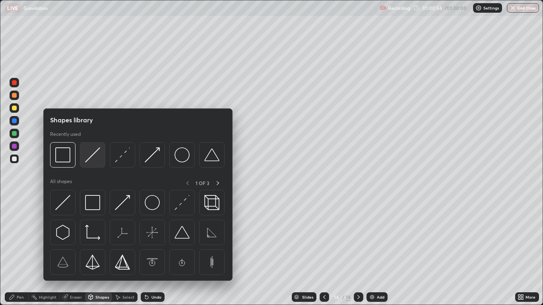
click at [87, 159] on img at bounding box center [92, 154] width 15 height 15
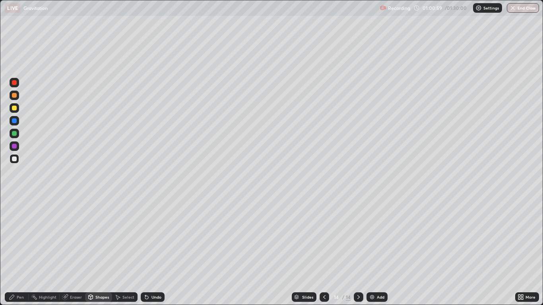
click at [124, 251] on div "Select" at bounding box center [128, 297] width 12 height 4
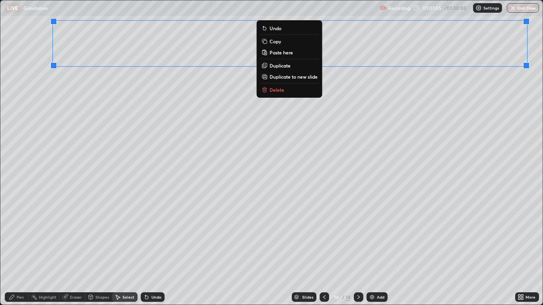
click at [318, 81] on button "Duplicate to new slide" at bounding box center [289, 77] width 59 height 10
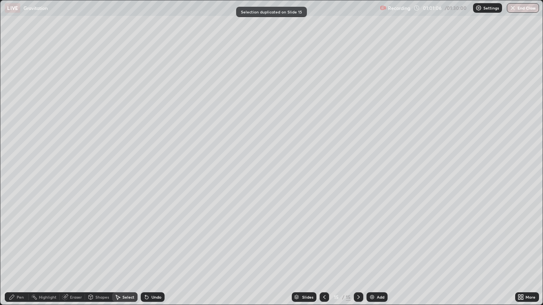
click at [329, 251] on div at bounding box center [324, 297] width 10 height 16
click at [93, 251] on icon at bounding box center [90, 297] width 6 height 6
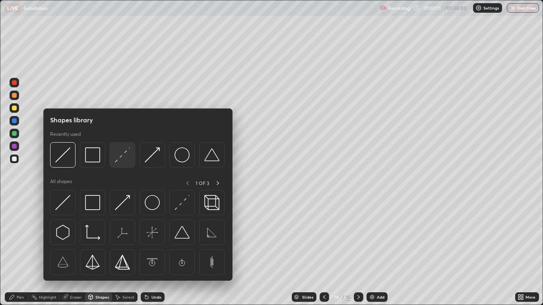
click at [117, 162] on img at bounding box center [122, 154] width 15 height 15
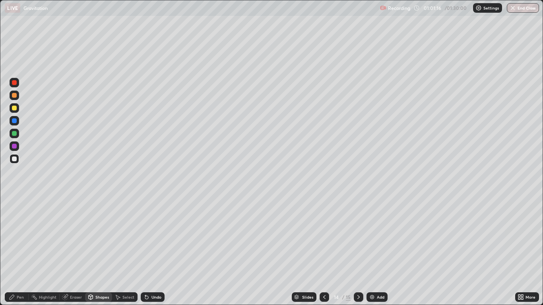
click at [19, 251] on div "Pen" at bounding box center [20, 297] width 7 height 4
click at [95, 251] on div "Shapes" at bounding box center [102, 297] width 14 height 4
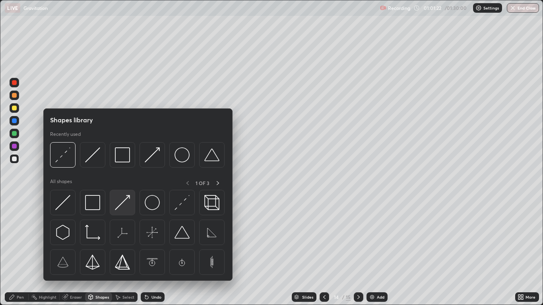
click at [115, 208] on img at bounding box center [122, 202] width 15 height 15
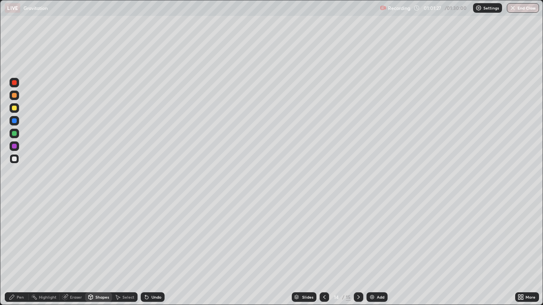
click at [20, 251] on div "Pen" at bounding box center [20, 297] width 7 height 4
click at [125, 251] on div "Select" at bounding box center [128, 297] width 12 height 4
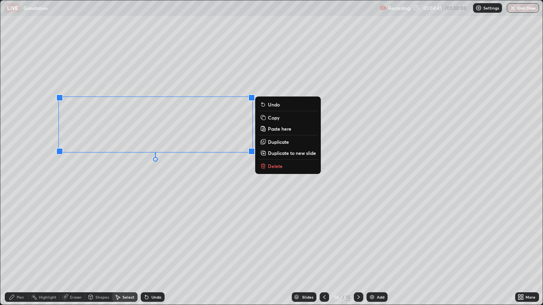
click at [280, 117] on button "Copy" at bounding box center [287, 118] width 59 height 10
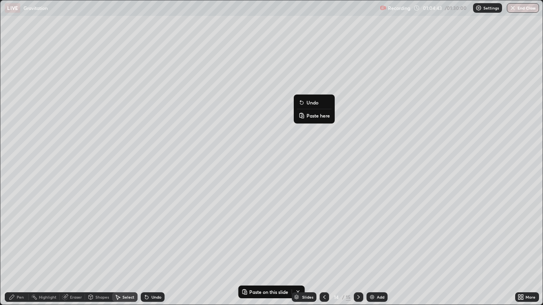
click at [310, 114] on p "Paste here" at bounding box center [317, 115] width 23 height 6
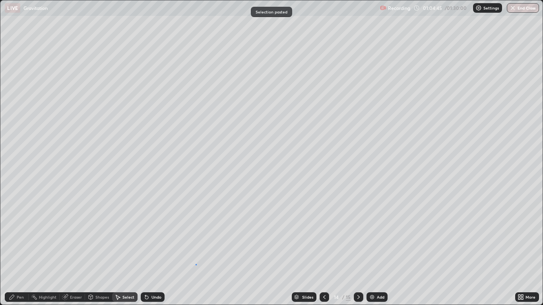
click at [196, 251] on div "0 ° Undo Copy Paste here Duplicate Duplicate to new slide Delete" at bounding box center [271, 152] width 542 height 304
click at [78, 251] on div "Eraser" at bounding box center [76, 297] width 12 height 4
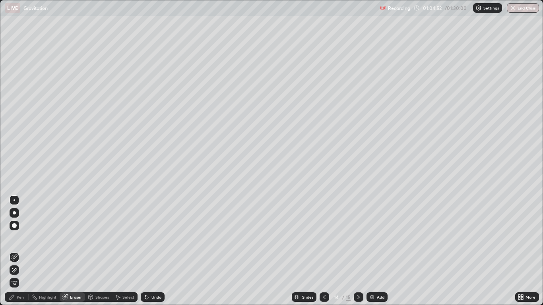
click at [21, 251] on div "Pen" at bounding box center [20, 297] width 7 height 4
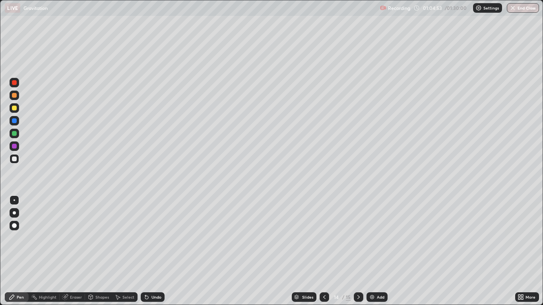
click at [14, 160] on div at bounding box center [14, 159] width 5 height 5
click at [19, 110] on div at bounding box center [15, 108] width 10 height 10
click at [371, 251] on div "Add" at bounding box center [376, 297] width 21 height 10
click at [324, 251] on icon at bounding box center [324, 297] width 6 height 6
click at [358, 251] on icon at bounding box center [358, 297] width 6 height 6
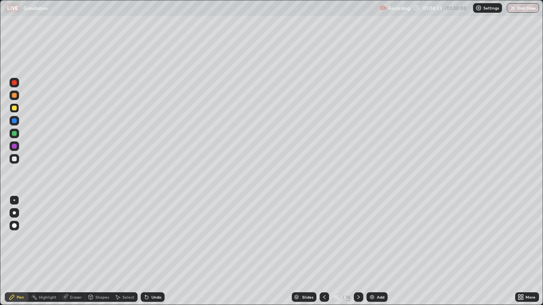
click at [154, 251] on div "Undo" at bounding box center [153, 297] width 24 height 10
click at [152, 251] on div "Undo" at bounding box center [153, 297] width 24 height 10
click at [15, 161] on div at bounding box center [14, 159] width 5 height 5
click at [14, 226] on div at bounding box center [14, 225] width 5 height 5
click at [15, 146] on div at bounding box center [14, 146] width 5 height 5
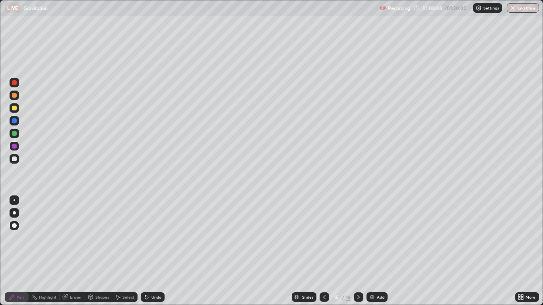
click at [14, 200] on div at bounding box center [15, 200] width 2 height 2
click at [15, 108] on div at bounding box center [14, 108] width 5 height 5
click at [324, 251] on icon at bounding box center [324, 297] width 6 height 6
click at [355, 251] on icon at bounding box center [358, 297] width 6 height 6
click at [14, 162] on div at bounding box center [15, 159] width 10 height 10
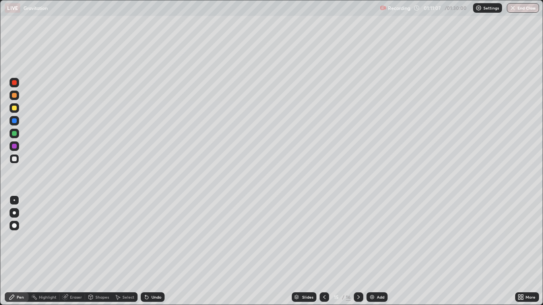
click at [155, 251] on div "Undo" at bounding box center [156, 297] width 10 height 4
click at [15, 108] on div at bounding box center [14, 108] width 5 height 5
click at [324, 251] on icon at bounding box center [324, 297] width 6 height 6
click at [16, 121] on div at bounding box center [14, 120] width 5 height 5
click at [14, 213] on div at bounding box center [14, 212] width 3 height 3
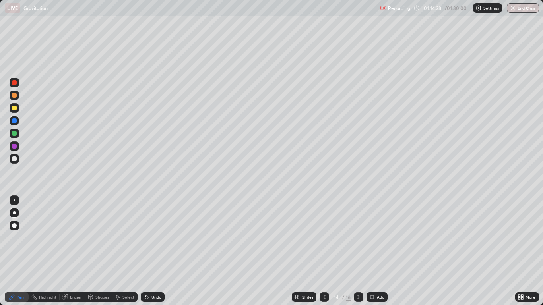
click at [16, 161] on div at bounding box center [14, 159] width 5 height 5
click at [14, 200] on div at bounding box center [15, 200] width 2 height 2
click at [324, 251] on icon at bounding box center [324, 297] width 6 height 6
click at [360, 251] on div at bounding box center [359, 297] width 10 height 10
click at [362, 251] on div at bounding box center [359, 297] width 10 height 10
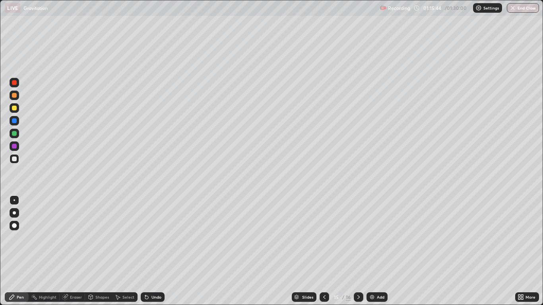
click at [329, 251] on div at bounding box center [324, 297] width 10 height 16
click at [324, 251] on div at bounding box center [324, 297] width 10 height 10
click at [354, 251] on div at bounding box center [359, 297] width 10 height 10
click at [355, 251] on div at bounding box center [359, 297] width 10 height 16
click at [324, 251] on icon at bounding box center [324, 297] width 6 height 6
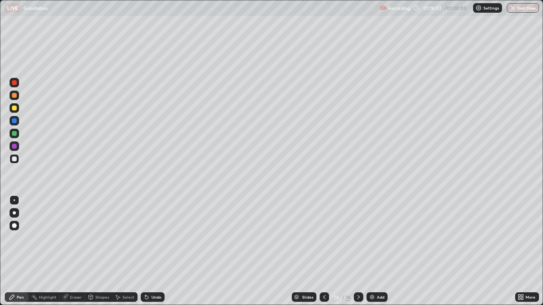
click at [357, 251] on icon at bounding box center [358, 297] width 6 height 6
click at [324, 251] on icon at bounding box center [324, 297] width 6 height 6
click at [157, 251] on div "Undo" at bounding box center [156, 297] width 10 height 4
click at [359, 251] on icon at bounding box center [358, 297] width 2 height 4
click at [324, 251] on icon at bounding box center [324, 297] width 6 height 6
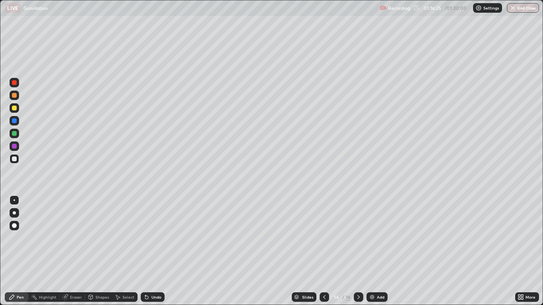
click at [14, 120] on div at bounding box center [14, 120] width 5 height 5
click at [13, 134] on div at bounding box center [14, 133] width 5 height 5
click at [358, 251] on icon at bounding box center [358, 297] width 6 height 6
click at [377, 251] on div "Add" at bounding box center [381, 297] width 8 height 4
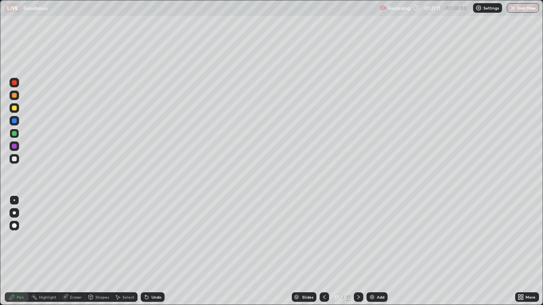
click at [15, 159] on div at bounding box center [14, 159] width 5 height 5
click at [15, 109] on div at bounding box center [14, 108] width 5 height 5
click at [379, 251] on div "Add" at bounding box center [381, 297] width 8 height 4
click at [16, 159] on div at bounding box center [14, 159] width 5 height 5
click at [15, 159] on div at bounding box center [14, 159] width 5 height 5
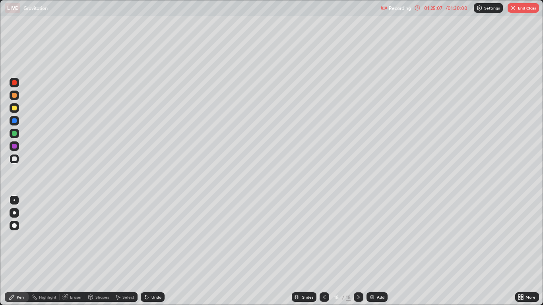
click at [151, 251] on div "Undo" at bounding box center [156, 297] width 10 height 4
click at [15, 110] on div at bounding box center [14, 108] width 5 height 5
click at [15, 160] on div at bounding box center [14, 159] width 5 height 5
click at [15, 110] on div at bounding box center [14, 108] width 5 height 5
click at [521, 12] on button "End Class" at bounding box center [522, 8] width 31 height 10
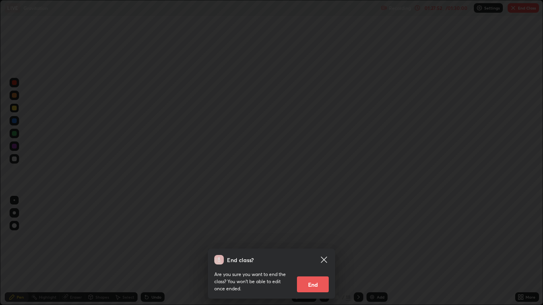
click at [321, 251] on button "End" at bounding box center [313, 285] width 32 height 16
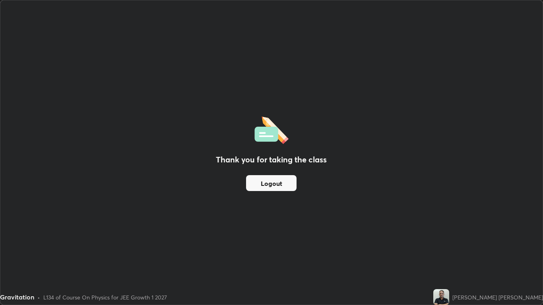
click at [266, 185] on button "Logout" at bounding box center [271, 183] width 50 height 16
